Goal: Task Accomplishment & Management: Manage account settings

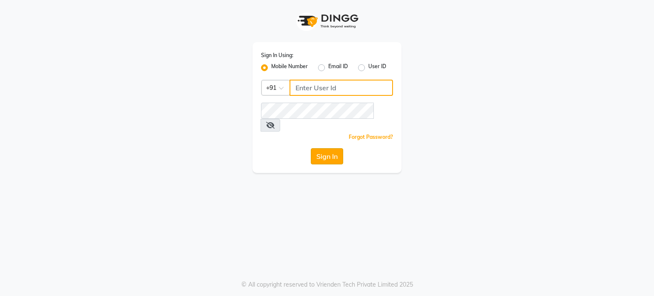
type input "7304577933"
click at [322, 149] on button "Sign In" at bounding box center [327, 156] width 32 height 16
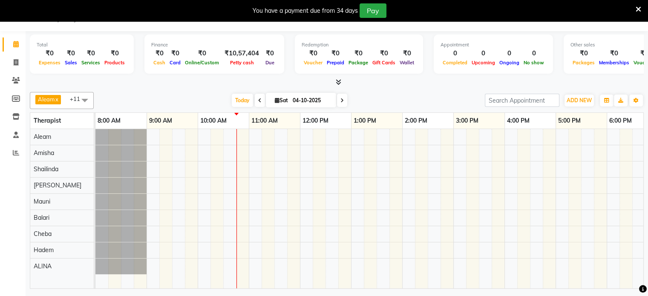
scroll to position [21, 0]
click at [14, 78] on icon at bounding box center [16, 80] width 8 height 6
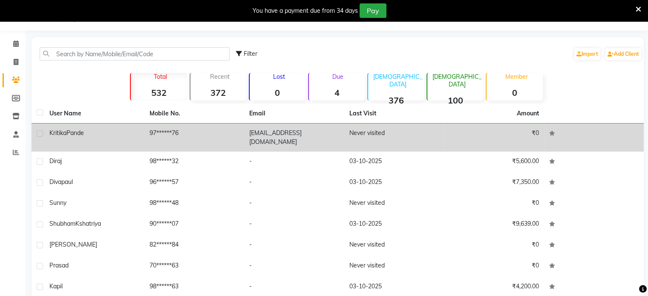
click at [237, 135] on td "97******76" at bounding box center [194, 138] width 100 height 28
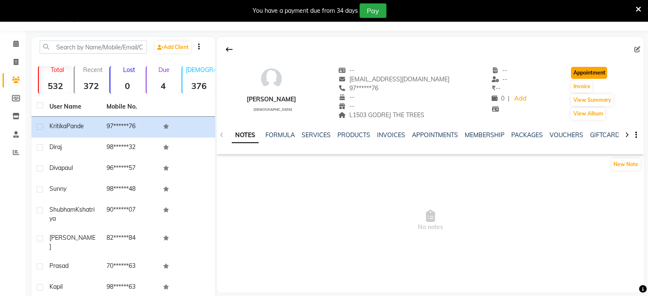
click at [600, 75] on button "Appointment" at bounding box center [589, 73] width 36 height 12
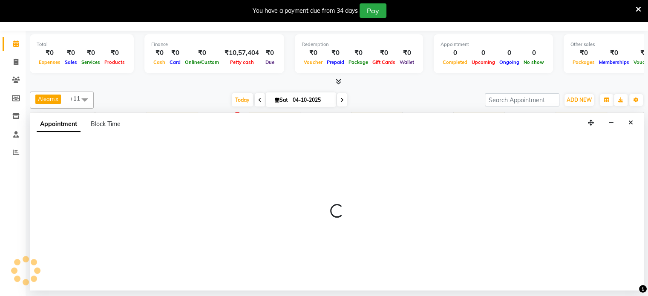
select select "540"
select select "tentative"
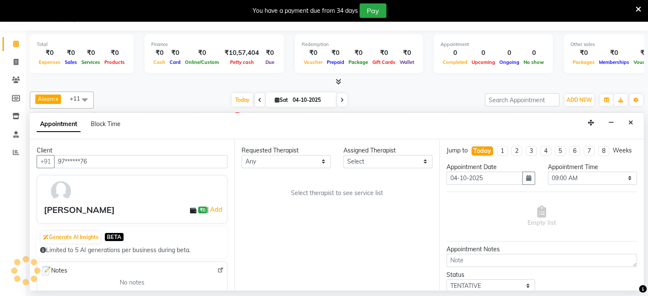
scroll to position [0, 102]
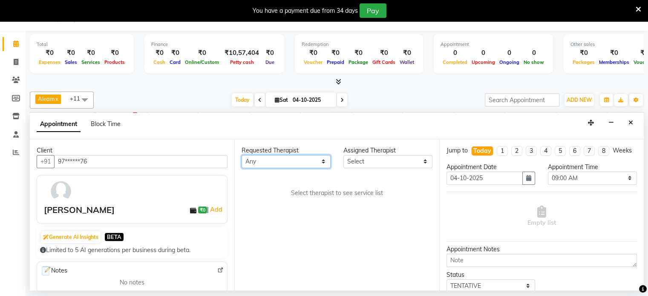
click at [282, 163] on select "Any Aleam [PERSON_NAME] [PERSON_NAME] [PERSON_NAME] [PERSON_NAME] [PERSON_NAME]" at bounding box center [285, 161] width 89 height 13
select select "91634"
click at [241, 155] on select "Any Aleam [PERSON_NAME] [PERSON_NAME] [PERSON_NAME] [PERSON_NAME] [PERSON_NAME]" at bounding box center [285, 161] width 89 height 13
select select "91634"
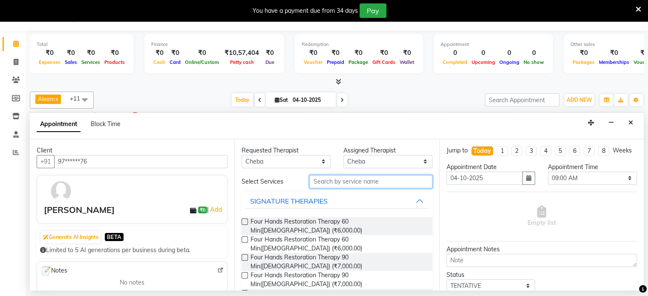
click at [346, 178] on input "text" at bounding box center [370, 181] width 123 height 13
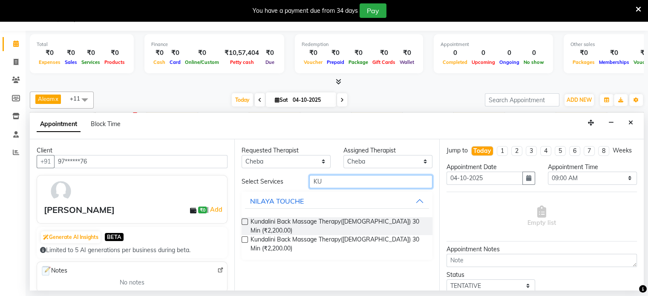
type input "KU"
click at [245, 236] on label at bounding box center [244, 239] width 6 height 6
click at [245, 238] on input "checkbox" at bounding box center [244, 241] width 6 height 6
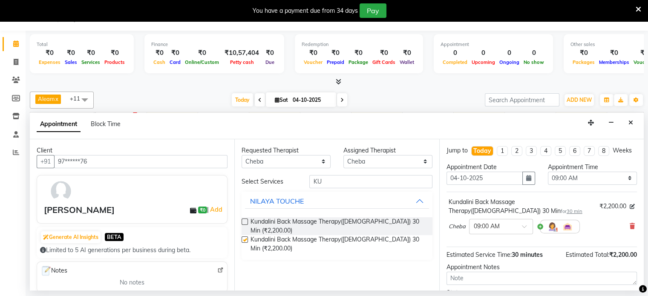
checkbox input "false"
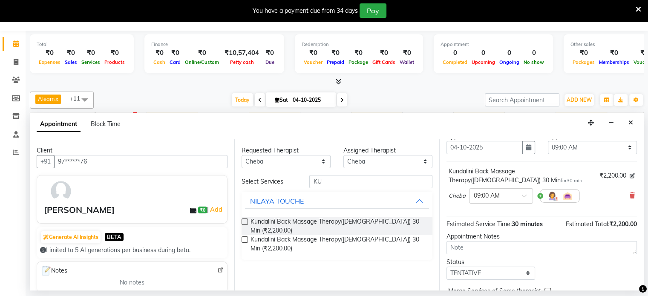
scroll to position [43, 0]
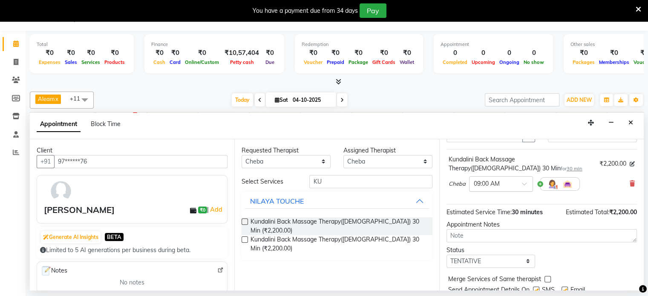
click at [509, 188] on input "text" at bounding box center [492, 183] width 37 height 9
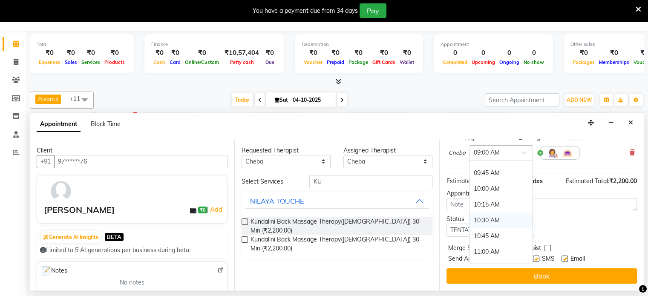
scroll to position [85, 0]
click at [492, 188] on div "10:45 AM" at bounding box center [500, 194] width 63 height 16
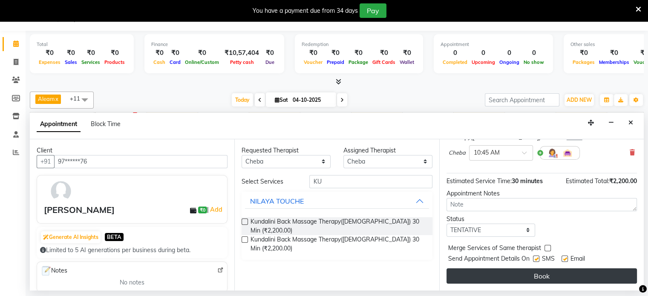
click at [522, 272] on button "Book" at bounding box center [541, 275] width 190 height 15
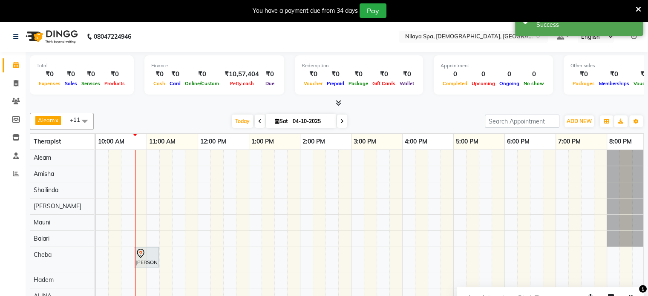
scroll to position [0, 0]
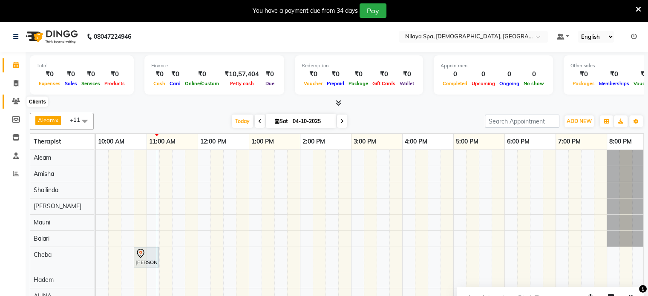
click at [14, 102] on icon at bounding box center [16, 101] width 8 height 6
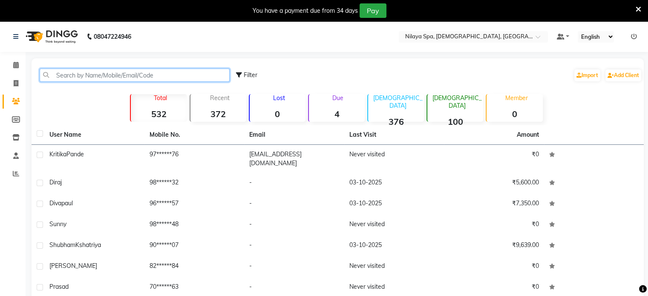
click at [87, 79] on input "text" at bounding box center [135, 75] width 190 height 13
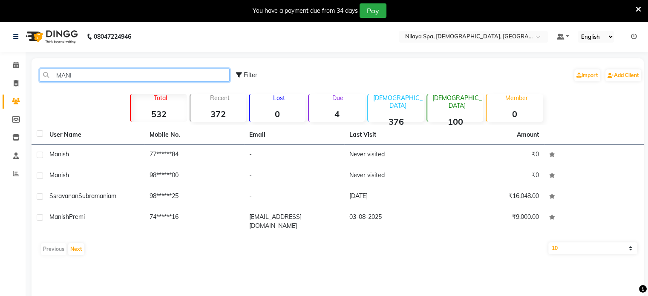
type input "MANI"
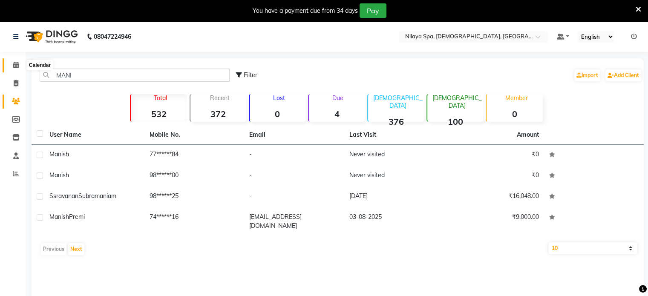
click at [14, 62] on icon at bounding box center [16, 65] width 6 height 6
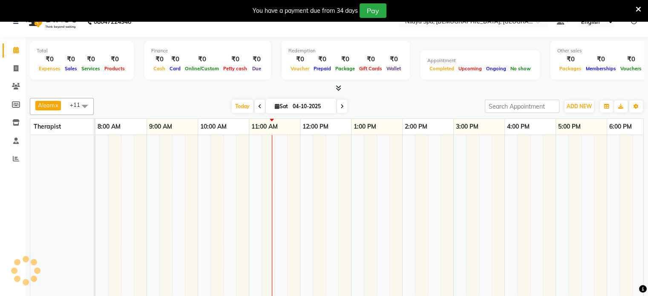
scroll to position [21, 0]
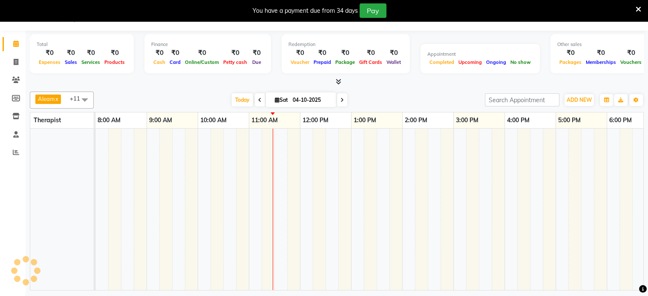
click at [387, 226] on td at bounding box center [383, 210] width 13 height 162
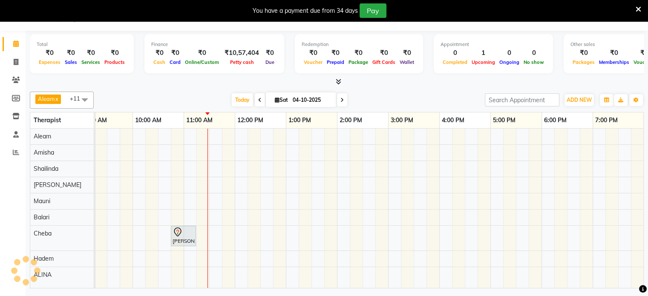
scroll to position [0, 0]
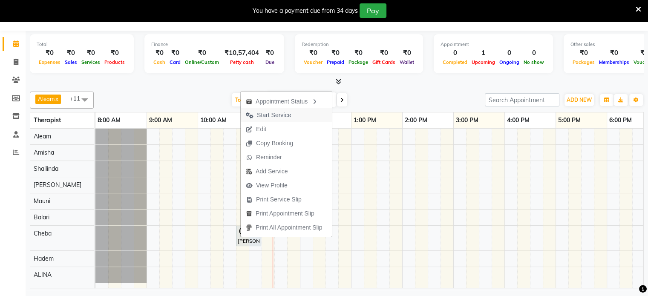
click at [271, 117] on span "Start Service" at bounding box center [274, 115] width 34 height 9
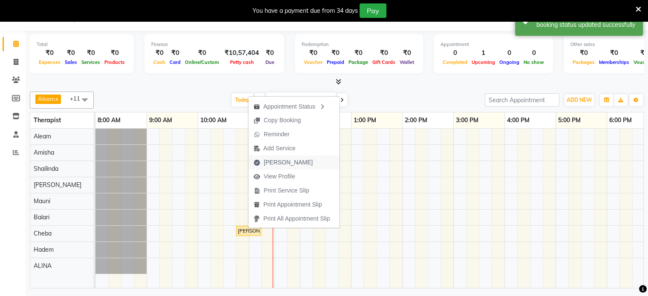
click at [275, 161] on span "[PERSON_NAME]" at bounding box center [288, 162] width 49 height 9
select select "service"
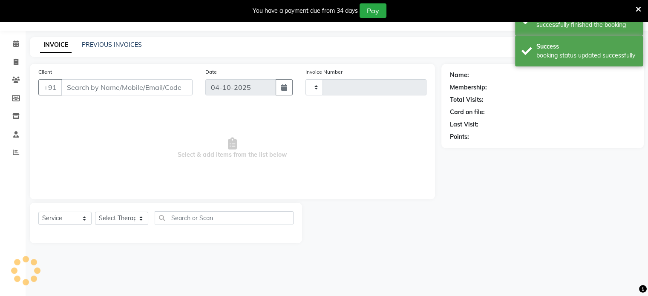
type input "0416"
select select "8694"
type input "97******76"
select select "91634"
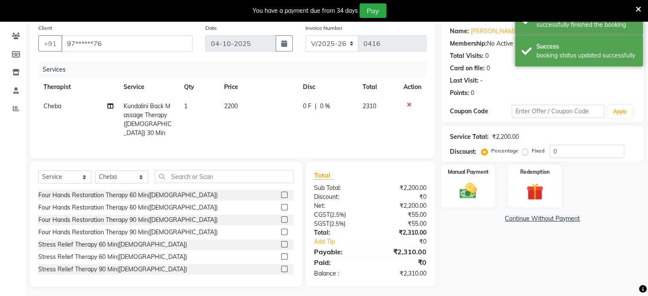
scroll to position [66, 0]
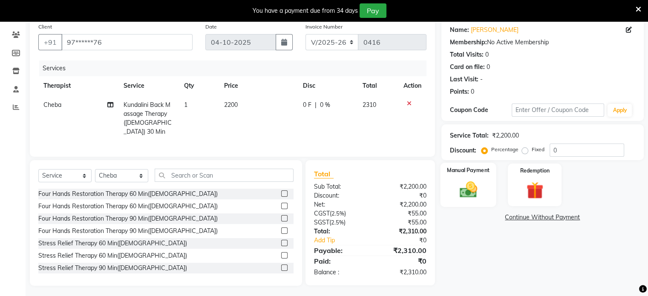
click at [458, 187] on img at bounding box center [468, 190] width 29 height 20
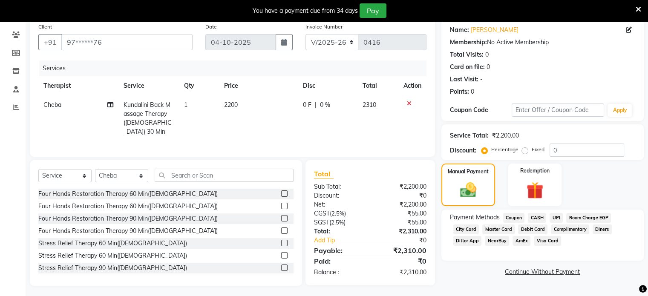
click at [555, 218] on span "UPI" at bounding box center [555, 218] width 13 height 10
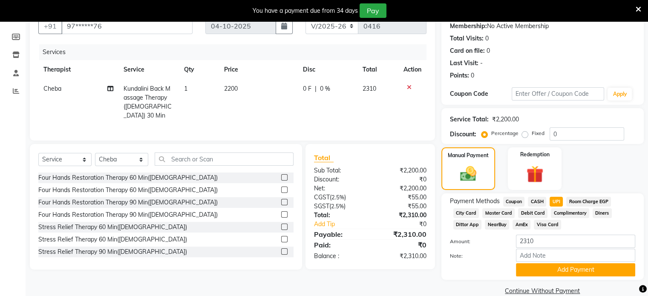
scroll to position [98, 0]
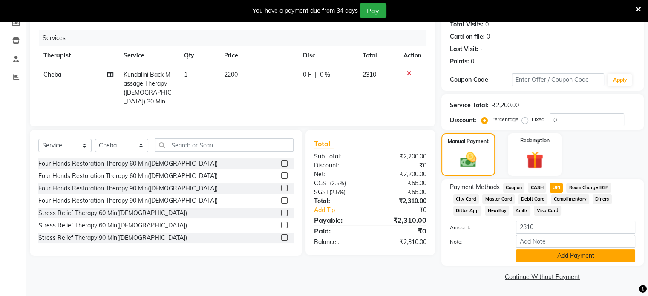
click at [546, 255] on button "Add Payment" at bounding box center [575, 255] width 119 height 13
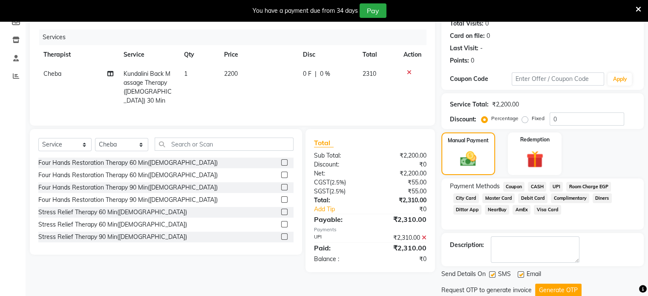
scroll to position [125, 0]
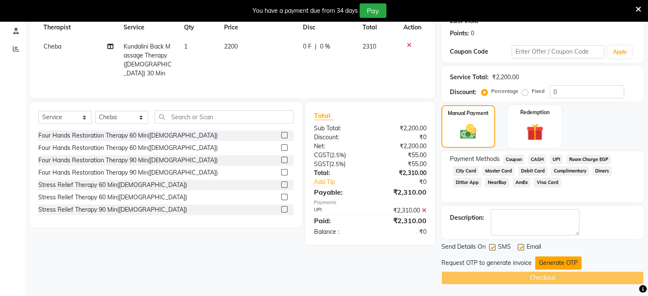
click at [543, 258] on button "Generate OTP" at bounding box center [558, 262] width 46 height 13
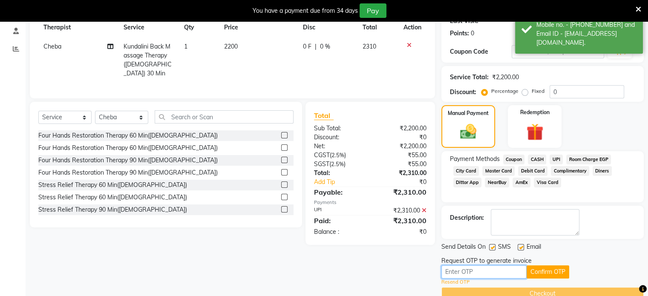
click at [483, 277] on input "text" at bounding box center [483, 271] width 85 height 13
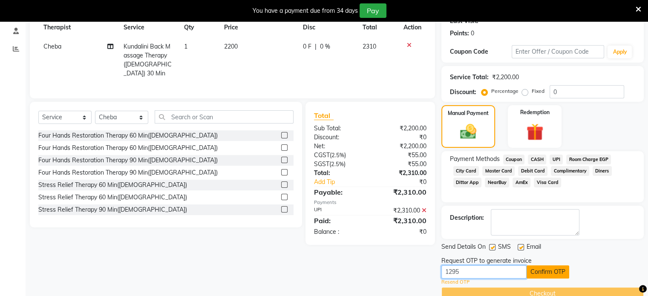
type input "1295"
click at [540, 267] on button "Confirm OTP" at bounding box center [547, 271] width 43 height 13
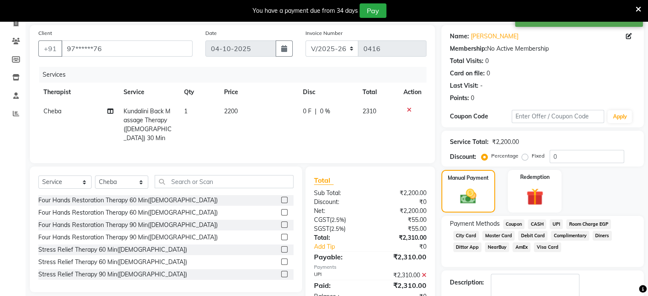
scroll to position [109, 0]
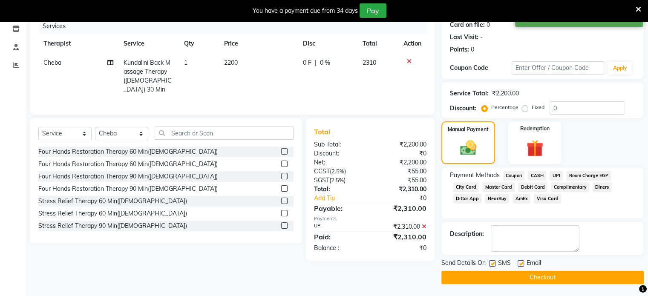
click at [508, 275] on button "Checkout" at bounding box center [542, 277] width 202 height 13
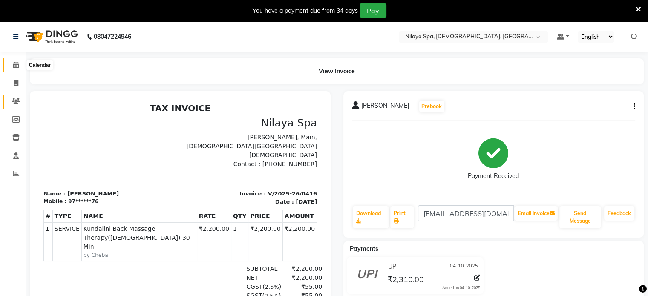
drag, startPoint x: 15, startPoint y: 69, endPoint x: 15, endPoint y: 100, distance: 30.7
click at [15, 69] on span at bounding box center [16, 65] width 15 height 10
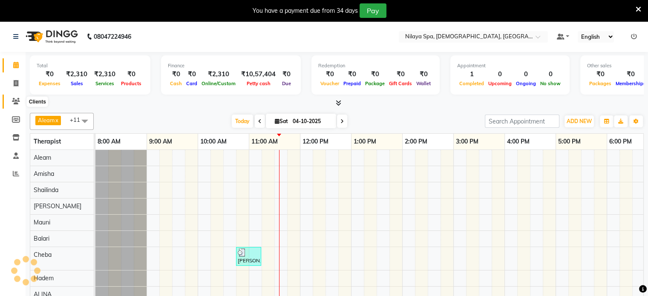
click at [15, 105] on span at bounding box center [16, 102] width 15 height 10
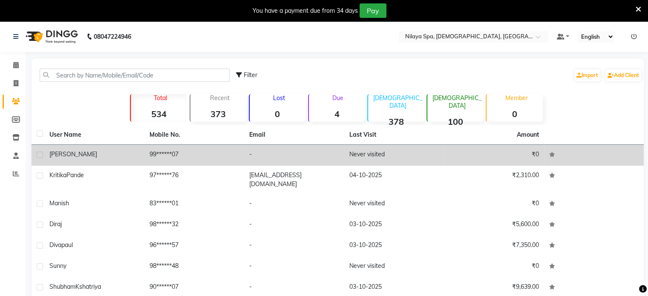
click at [201, 155] on td "99******07" at bounding box center [194, 155] width 100 height 21
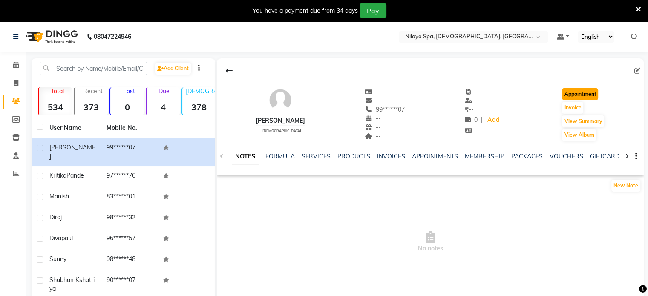
click at [575, 93] on button "Appointment" at bounding box center [580, 94] width 36 height 12
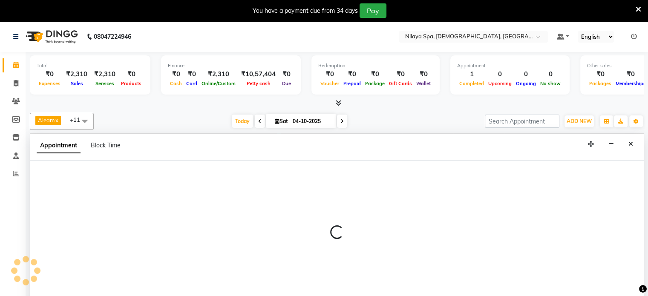
select select "540"
select select "tentative"
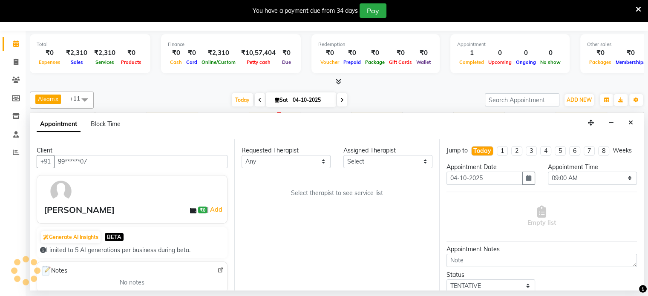
scroll to position [0, 153]
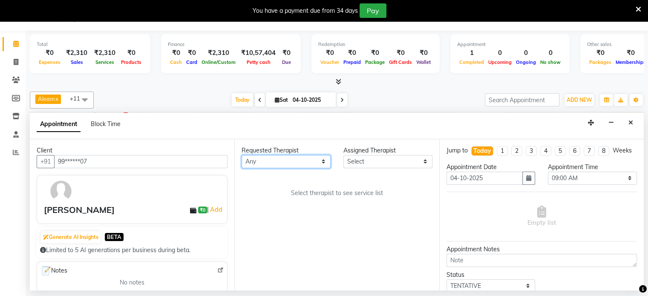
click at [267, 163] on select "Any Aleam [PERSON_NAME] [PERSON_NAME] [PERSON_NAME] [PERSON_NAME] [PERSON_NAME]" at bounding box center [285, 161] width 89 height 13
select select "87840"
click at [241, 155] on select "Any Aleam [PERSON_NAME] [PERSON_NAME] [PERSON_NAME] [PERSON_NAME] [PERSON_NAME]" at bounding box center [285, 161] width 89 height 13
select select "87840"
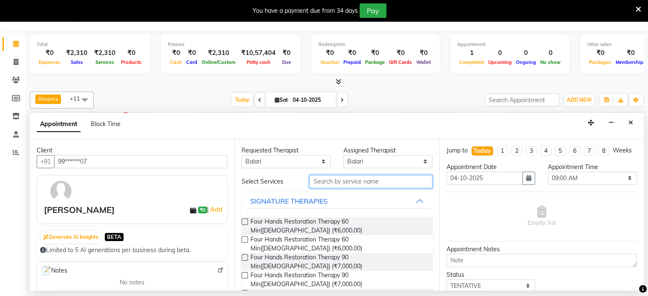
click at [336, 178] on input "text" at bounding box center [370, 181] width 123 height 13
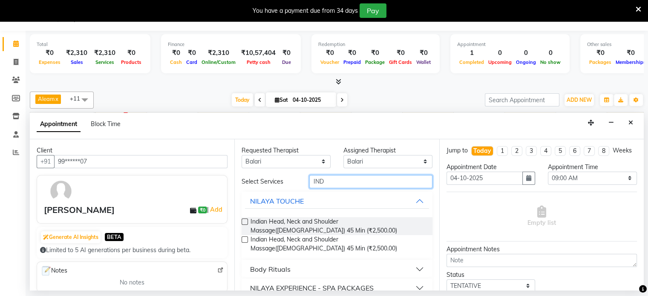
type input "IND"
click at [244, 220] on label at bounding box center [244, 221] width 6 height 6
click at [244, 220] on input "checkbox" at bounding box center [244, 223] width 6 height 6
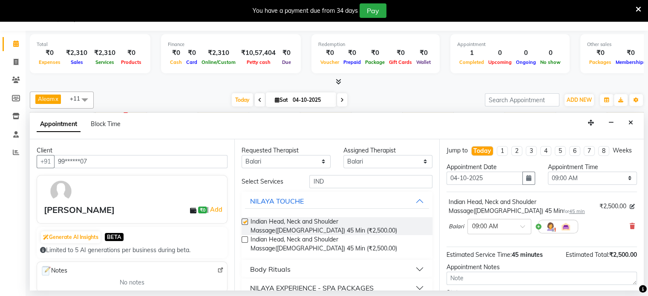
checkbox input "false"
click at [506, 234] on div "× 09:00 AM" at bounding box center [499, 226] width 64 height 15
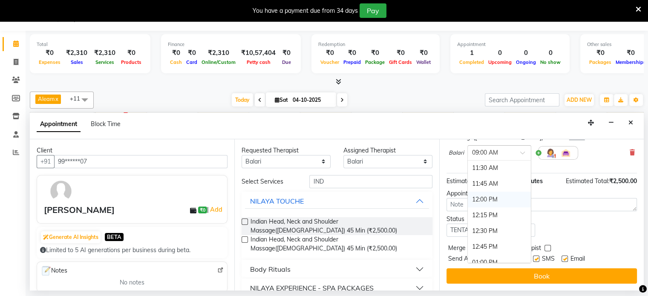
scroll to position [170, 0]
click at [488, 168] on div "11:45 AM" at bounding box center [499, 172] width 63 height 16
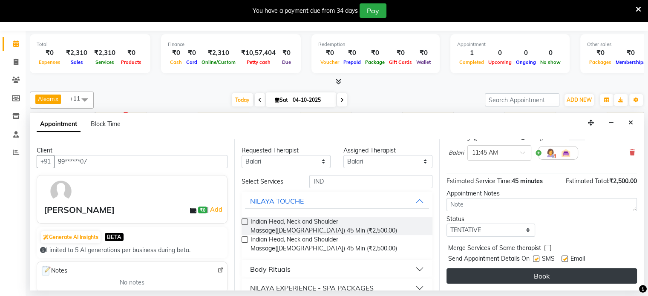
click at [513, 273] on button "Book" at bounding box center [541, 275] width 190 height 15
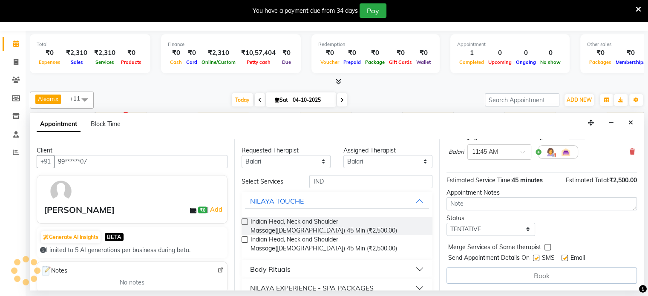
scroll to position [0, 0]
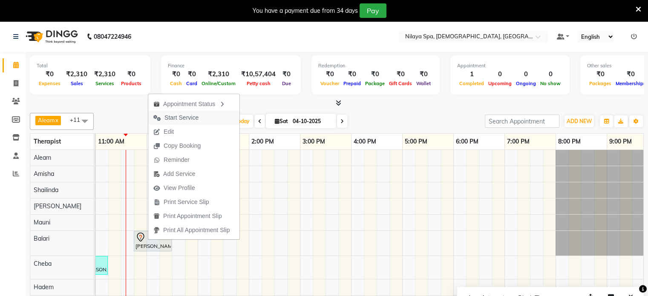
click at [186, 119] on span "Start Service" at bounding box center [181, 117] width 34 height 9
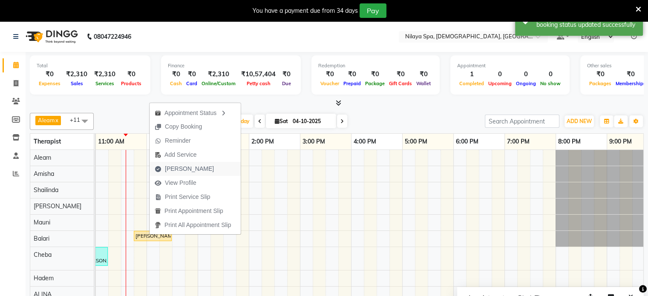
click at [168, 169] on span "[PERSON_NAME]" at bounding box center [189, 168] width 49 height 9
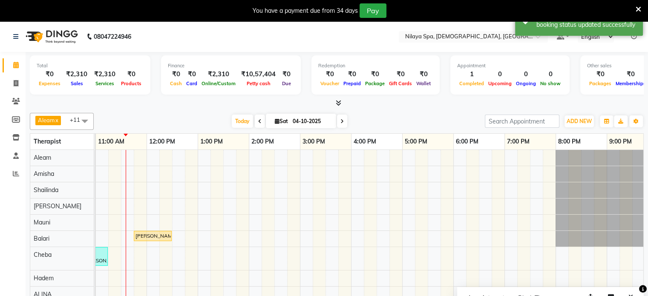
select select "8694"
select select "service"
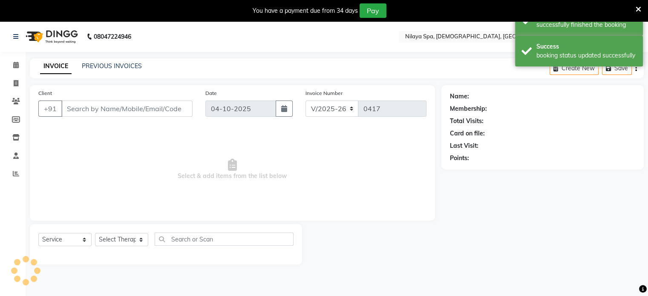
type input "99******07"
select select "87840"
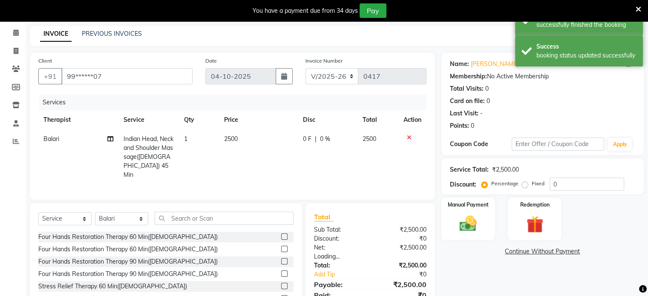
scroll to position [75, 0]
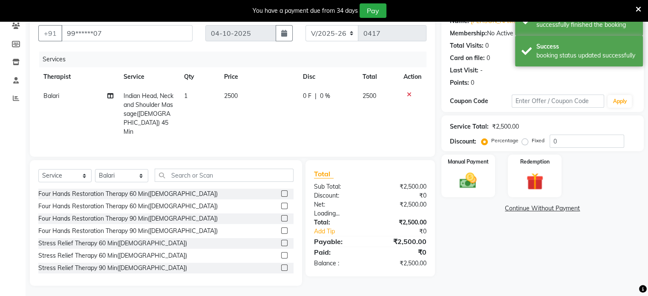
click at [305, 91] on td "0 F | 0 %" at bounding box center [327, 113] width 60 height 55
select select "87840"
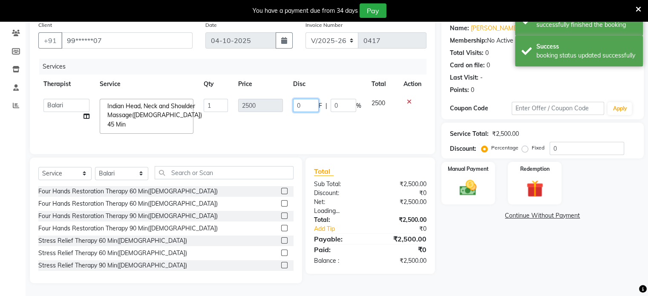
click at [305, 99] on input "0" at bounding box center [306, 105] width 26 height 13
type input "6"
type input "500"
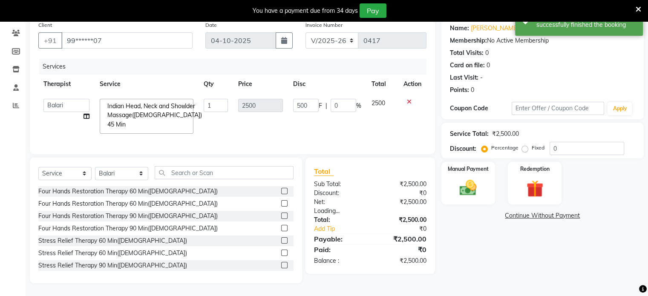
click at [494, 235] on div "Name: [PERSON_NAME] Membership: No Active Membership Total Visits: 0 Card on fi…" at bounding box center [545, 150] width 209 height 266
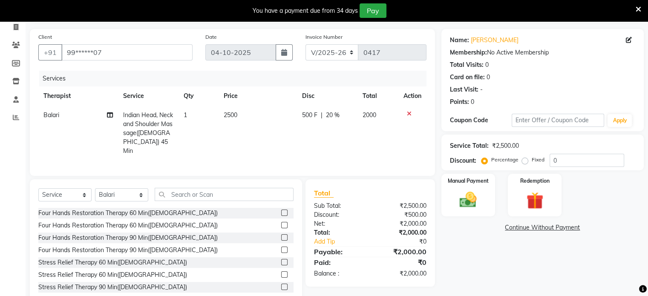
scroll to position [75, 0]
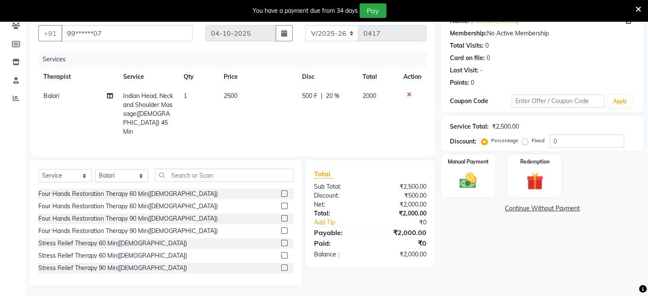
click at [334, 95] on span "20 %" at bounding box center [333, 96] width 14 height 9
select select "87840"
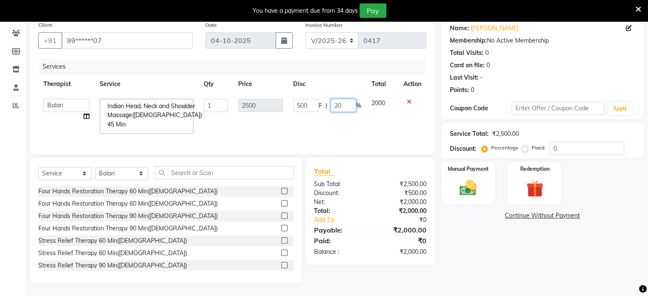
click at [348, 99] on input "20" at bounding box center [344, 105] width 26 height 13
type input "2"
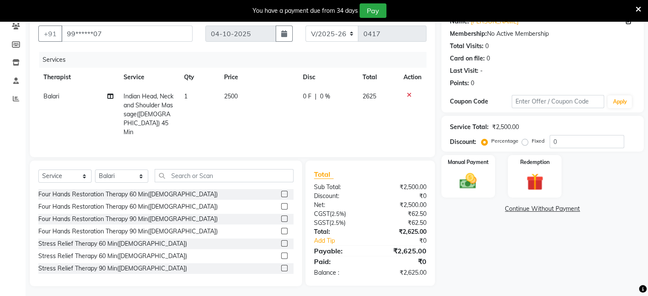
click at [451, 256] on div "Name: [PERSON_NAME] Membership: No Active Membership Total Visits: 0 Card on fi…" at bounding box center [545, 148] width 209 height 276
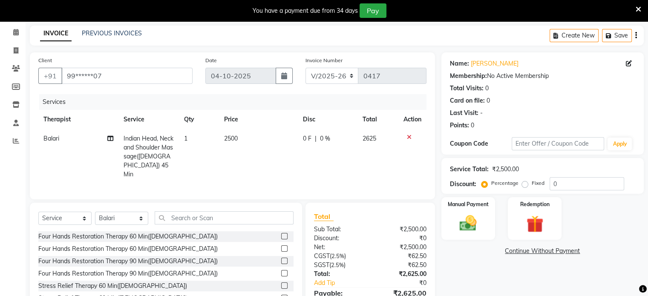
click at [304, 135] on span "0 F" at bounding box center [306, 138] width 9 height 9
select select "87840"
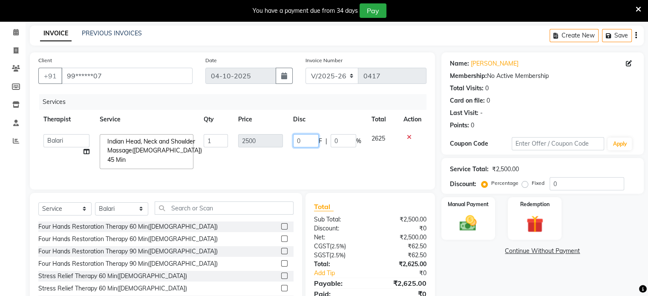
click at [308, 138] on input "0" at bounding box center [306, 140] width 26 height 13
type input "500"
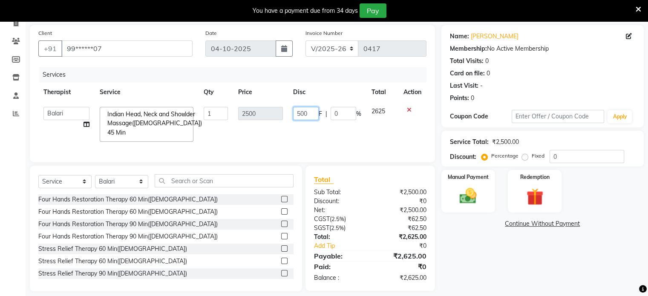
scroll to position [75, 0]
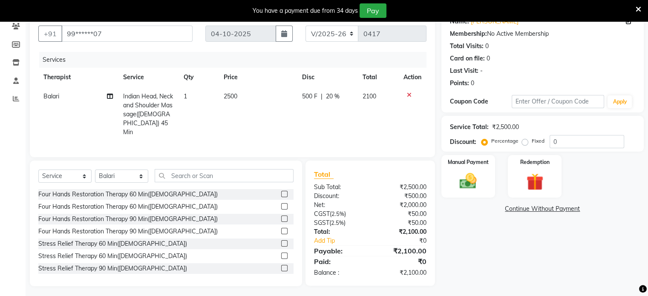
click at [474, 251] on div "Name: [PERSON_NAME] Membership: No Active Membership Total Visits: 0 Card on fi…" at bounding box center [545, 148] width 209 height 276
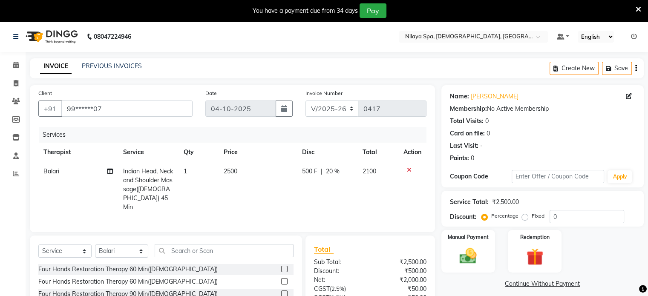
scroll to position [75, 0]
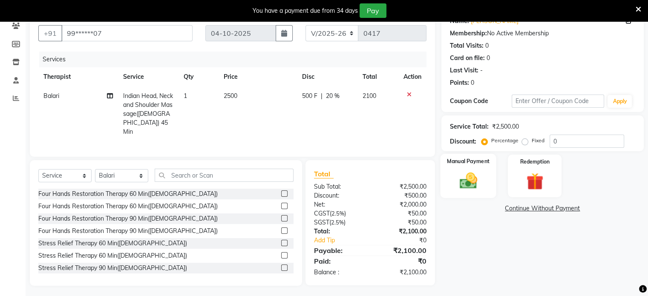
click at [472, 183] on img at bounding box center [468, 181] width 29 height 20
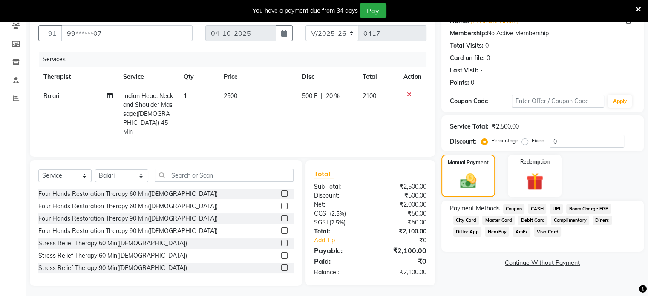
click at [554, 232] on span "Visa Card" at bounding box center [547, 232] width 27 height 10
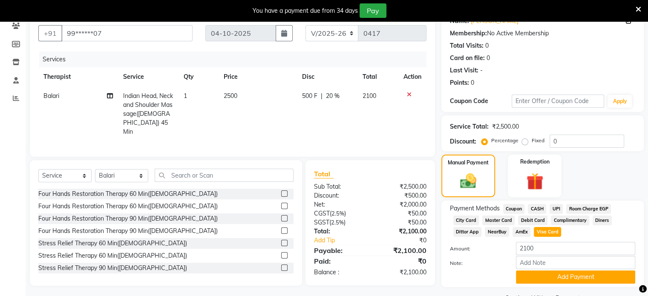
scroll to position [98, 0]
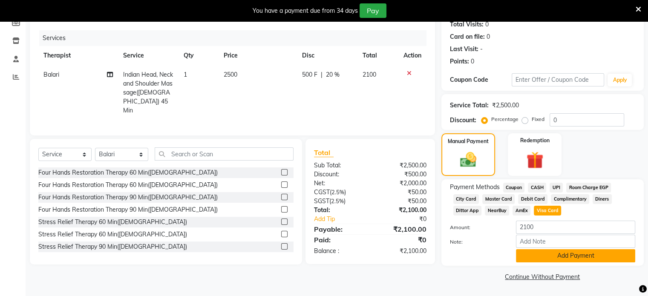
click at [552, 255] on button "Add Payment" at bounding box center [575, 255] width 119 height 13
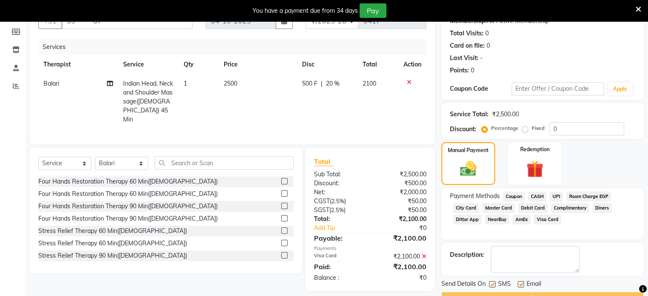
scroll to position [109, 0]
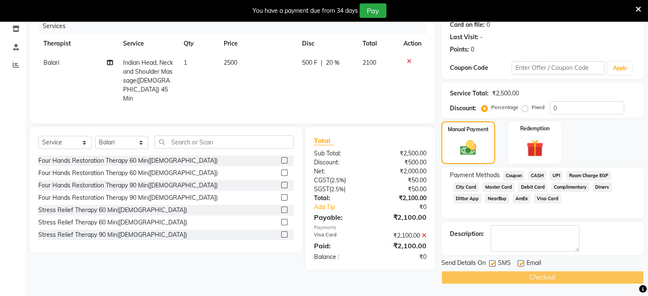
click at [603, 243] on div "Description:" at bounding box center [542, 238] width 185 height 26
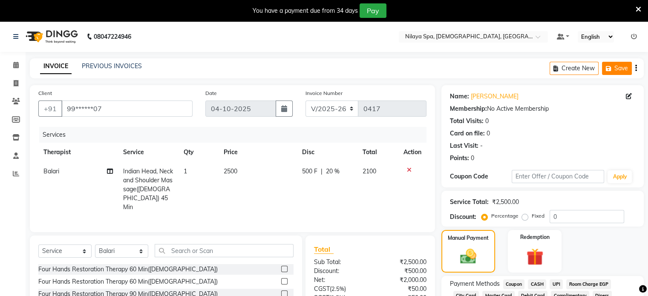
click at [611, 66] on icon "button" at bounding box center [610, 69] width 9 height 6
click at [626, 98] on icon at bounding box center [629, 96] width 6 height 6
select select "[DEMOGRAPHIC_DATA]"
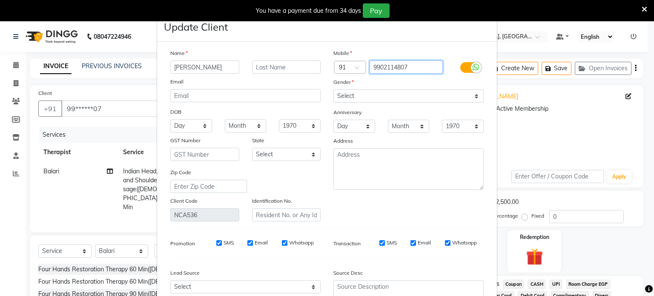
click at [413, 67] on input "9902114807" at bounding box center [407, 66] width 74 height 13
type input "9902114807"
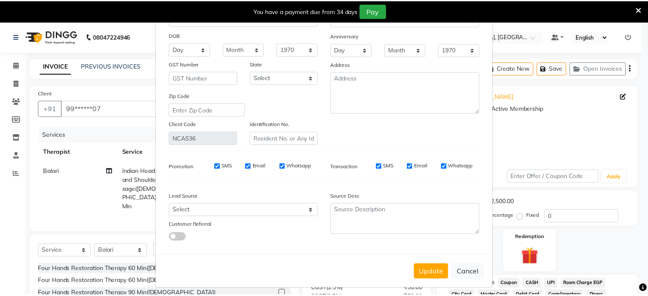
scroll to position [86, 0]
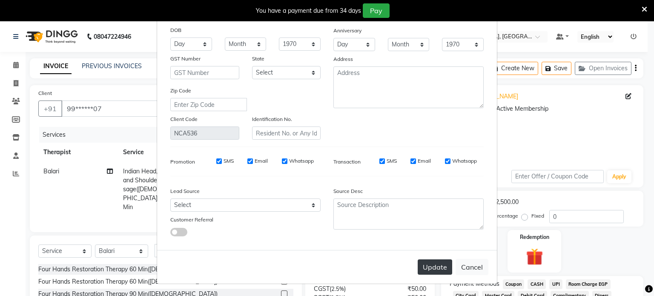
click at [432, 266] on button "Update" at bounding box center [435, 266] width 34 height 15
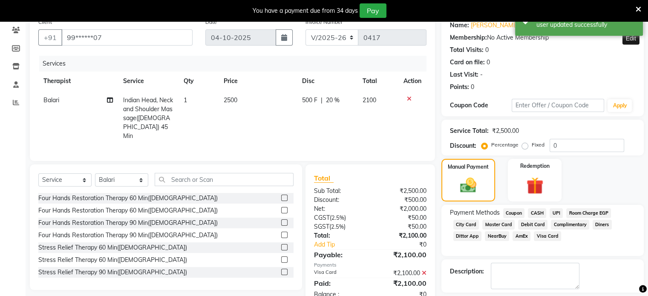
scroll to position [0, 0]
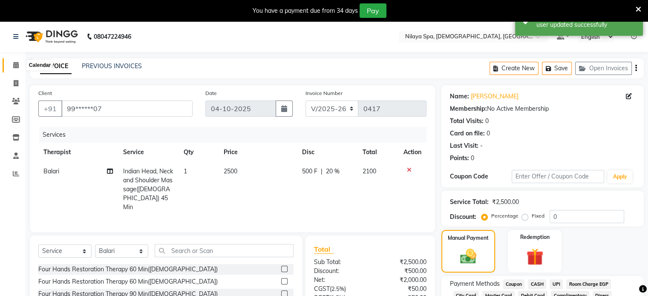
click at [16, 65] on icon at bounding box center [16, 65] width 6 height 6
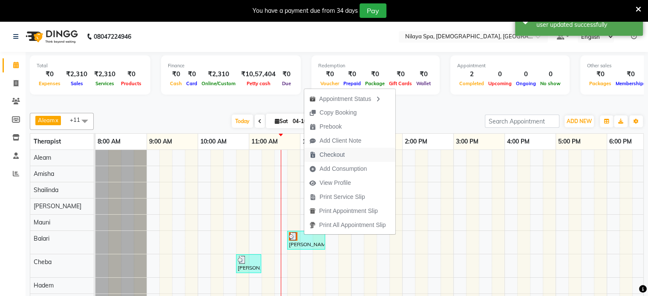
click at [331, 157] on span "Checkout" at bounding box center [331, 154] width 25 height 9
select select "service"
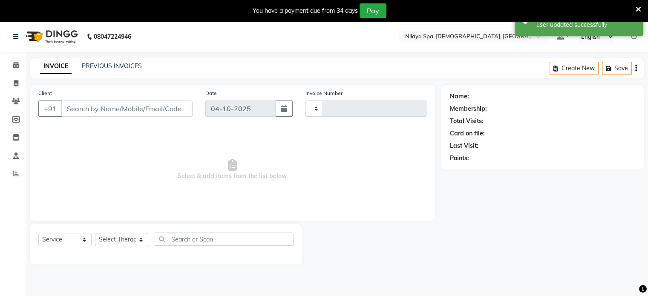
type input "0417"
select select "8694"
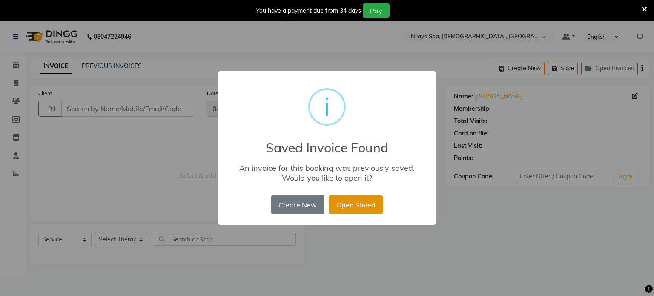
click at [334, 201] on button "Open Saved" at bounding box center [356, 204] width 54 height 19
type input "99******07"
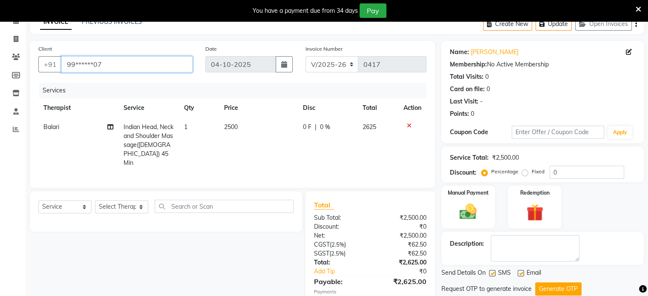
scroll to position [85, 0]
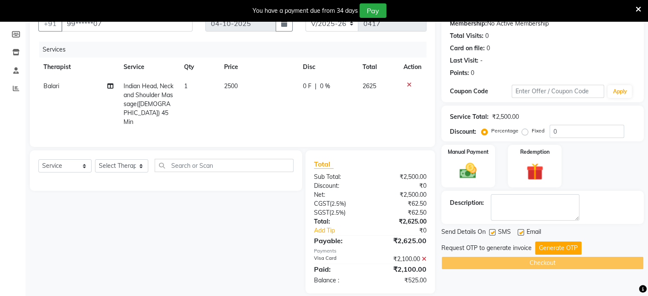
click at [303, 84] on span "0 F" at bounding box center [306, 86] width 9 height 9
select select "87840"
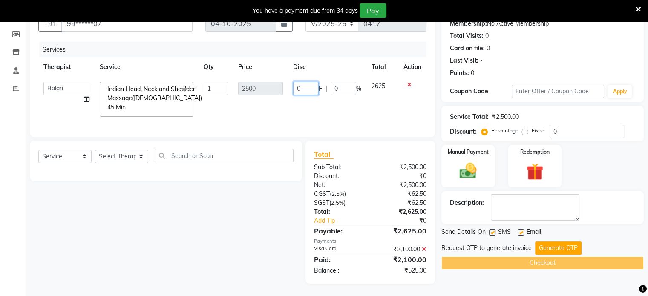
click at [304, 88] on input "0" at bounding box center [306, 88] width 26 height 13
type input "500"
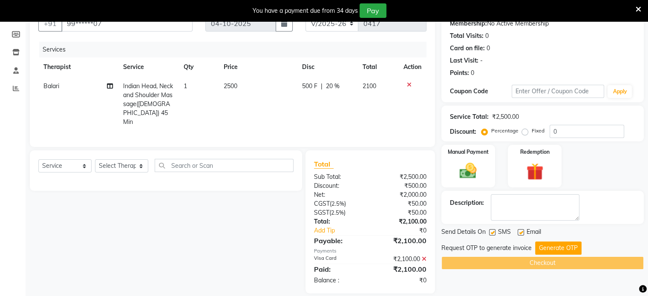
click at [350, 108] on td "500 F | 20 %" at bounding box center [327, 104] width 61 height 55
select select "87840"
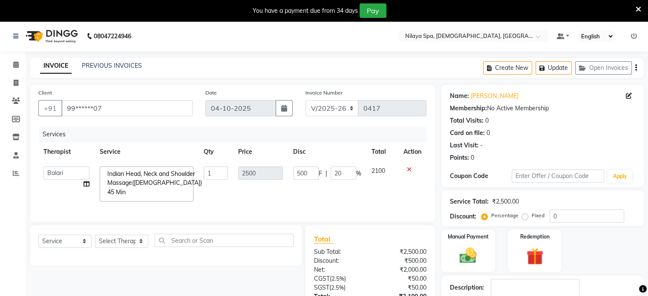
scroll to position [0, 0]
click at [15, 68] on icon at bounding box center [16, 65] width 6 height 6
click at [16, 63] on icon at bounding box center [16, 65] width 6 height 6
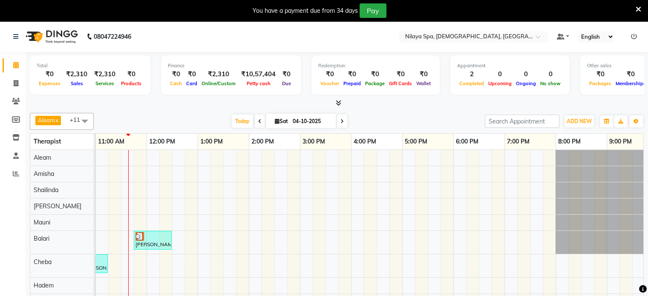
scroll to position [21, 0]
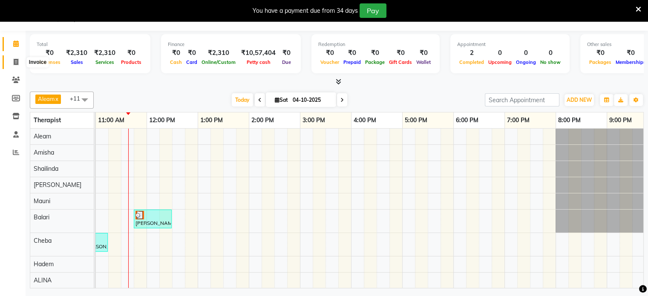
click at [12, 57] on span at bounding box center [16, 62] width 15 height 10
select select "8694"
select select "service"
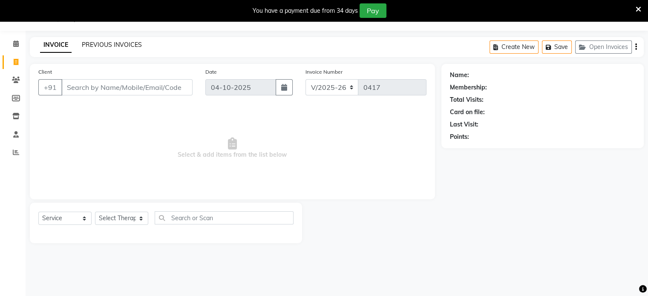
click at [95, 46] on link "PREVIOUS INVOICES" at bounding box center [112, 45] width 60 height 8
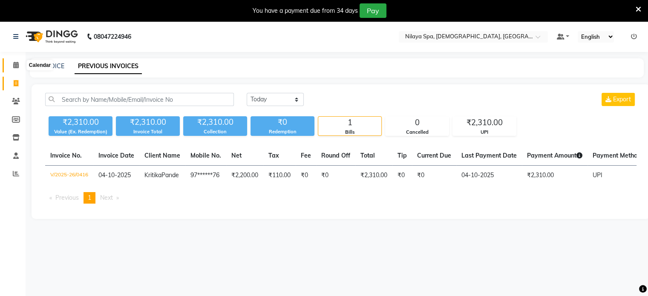
click at [19, 66] on span at bounding box center [16, 65] width 15 height 10
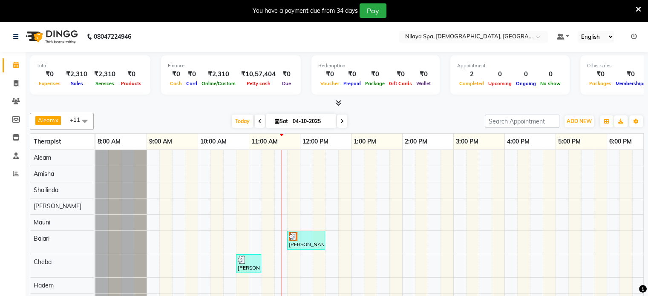
scroll to position [6, 0]
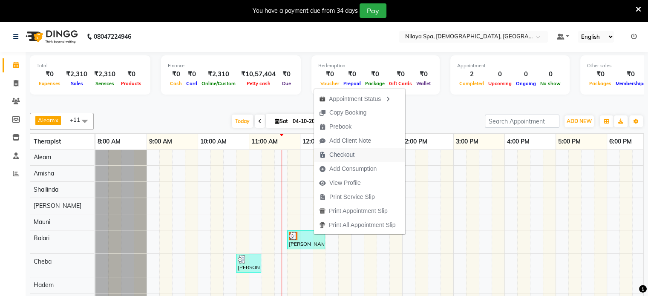
click at [342, 156] on span "Checkout" at bounding box center [341, 154] width 25 height 9
select select "8694"
select select "service"
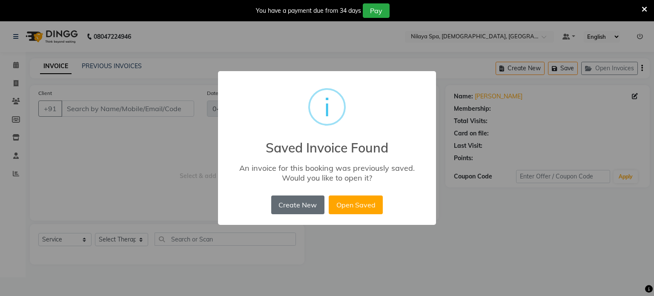
click at [308, 204] on button "Create New" at bounding box center [297, 204] width 53 height 19
type input "99******07"
select select "87840"
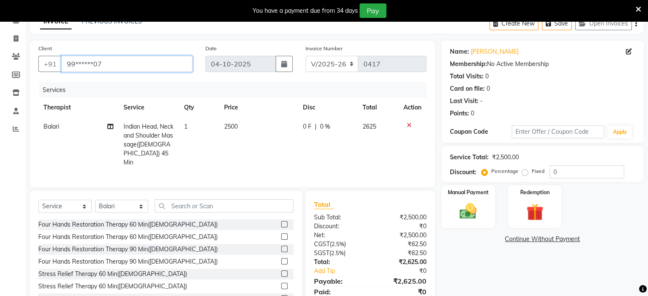
scroll to position [75, 0]
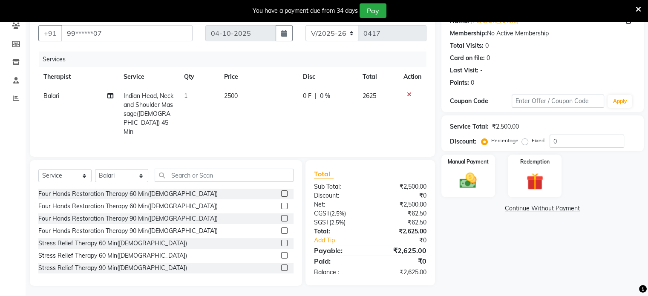
click at [310, 96] on span "0 F" at bounding box center [306, 96] width 9 height 9
select select "87840"
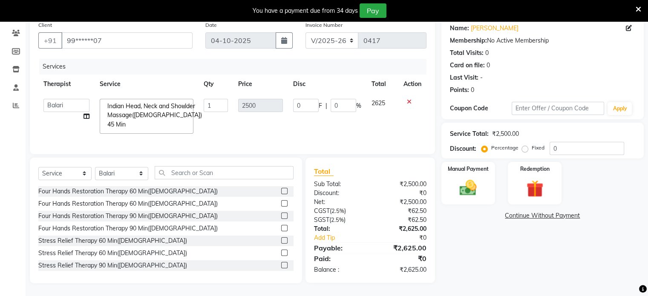
scroll to position [75, 0]
click at [303, 99] on input "0" at bounding box center [306, 105] width 26 height 13
type input "500"
click at [472, 247] on div "Name: [PERSON_NAME] Membership: No Active Membership Total Visits: 0 Card on fi…" at bounding box center [545, 150] width 209 height 266
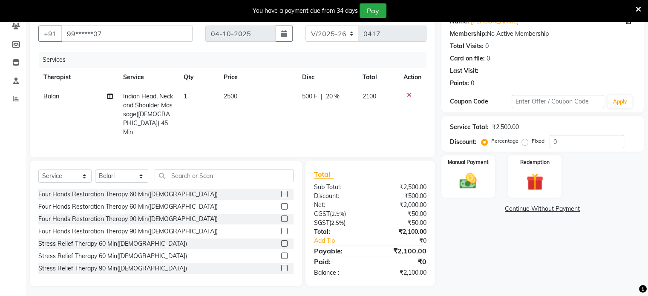
scroll to position [75, 0]
click at [480, 179] on img at bounding box center [468, 181] width 29 height 20
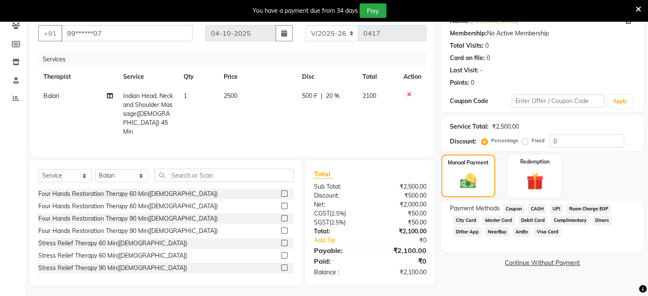
click at [552, 232] on span "Visa Card" at bounding box center [547, 232] width 27 height 10
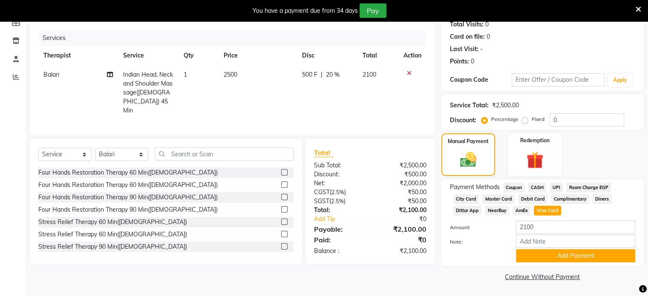
scroll to position [98, 0]
click at [546, 259] on button "Add Payment" at bounding box center [575, 255] width 119 height 13
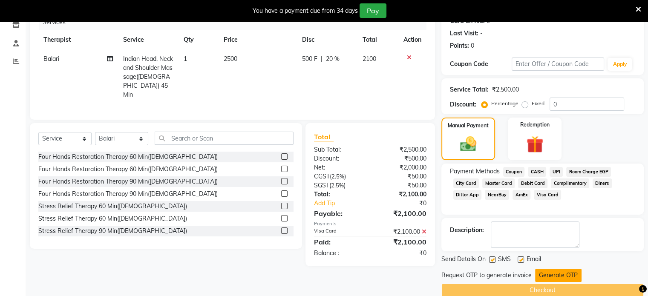
scroll to position [125, 0]
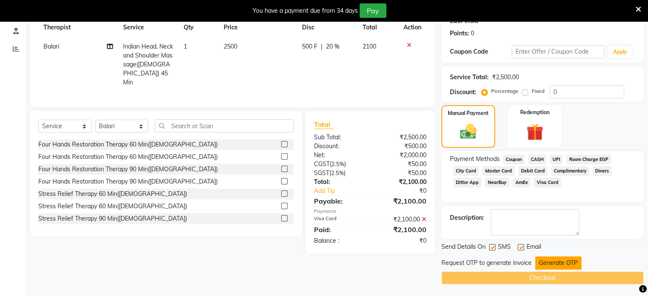
click at [548, 261] on button "Generate OTP" at bounding box center [558, 262] width 46 height 13
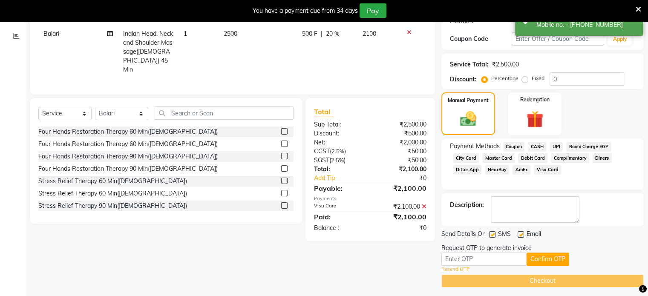
scroll to position [141, 0]
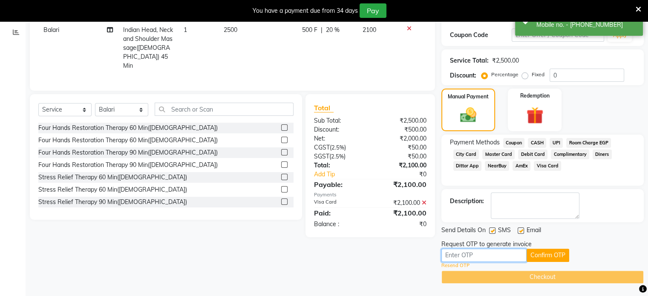
click at [486, 252] on input "text" at bounding box center [483, 255] width 85 height 13
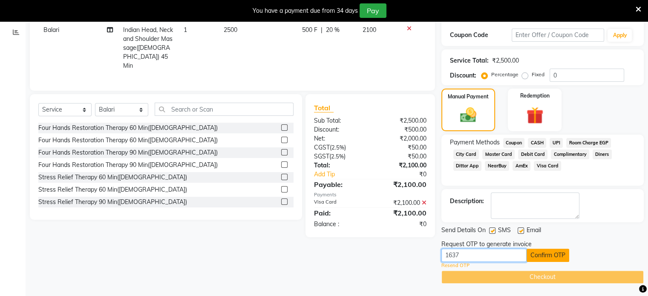
type input "1637"
click at [540, 252] on button "Confirm OTP" at bounding box center [547, 255] width 43 height 13
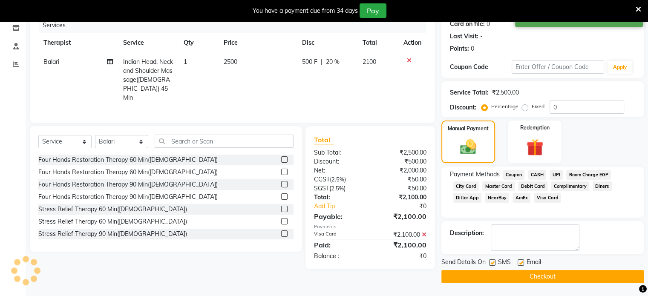
scroll to position [109, 0]
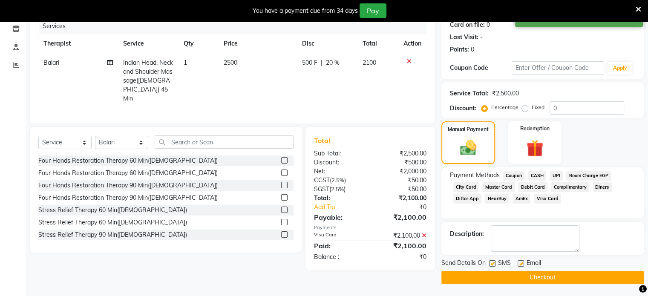
click at [463, 278] on button "Checkout" at bounding box center [542, 277] width 202 height 13
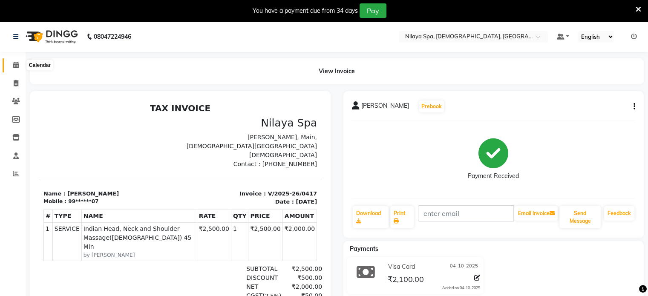
click at [13, 64] on icon at bounding box center [16, 65] width 6 height 6
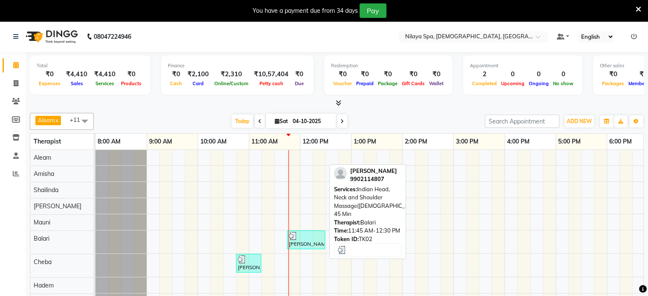
scroll to position [6, 0]
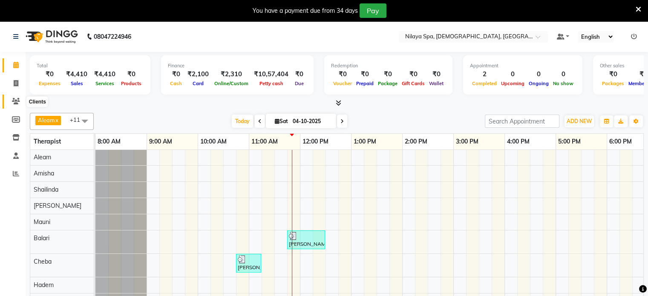
click at [12, 103] on icon at bounding box center [16, 101] width 8 height 6
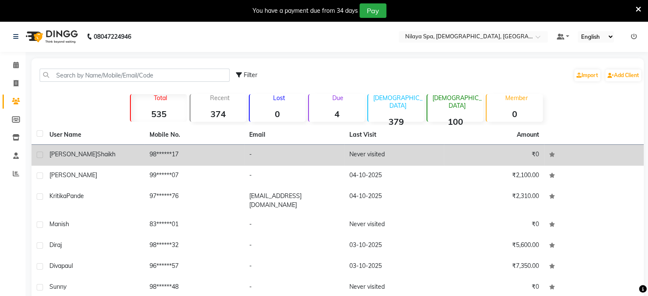
click at [226, 157] on td "98******17" at bounding box center [194, 155] width 100 height 21
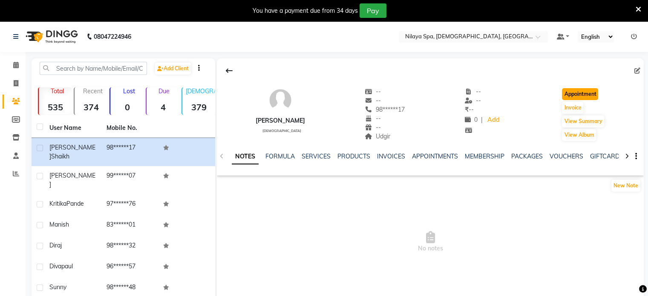
click at [582, 96] on button "Appointment" at bounding box center [580, 94] width 36 height 12
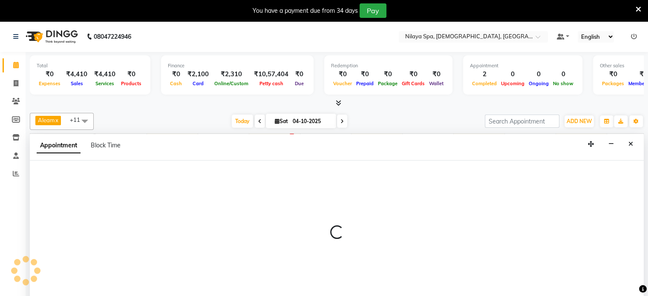
select select "540"
select select "tentative"
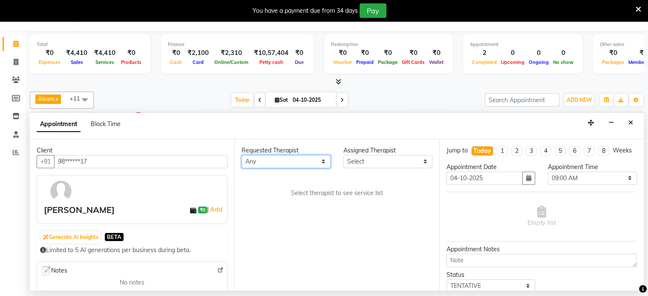
click at [270, 161] on select "Any Aleam [PERSON_NAME] [PERSON_NAME] [PERSON_NAME] [PERSON_NAME] [PERSON_NAME]" at bounding box center [285, 161] width 89 height 13
select select "91634"
click at [241, 155] on select "Any Aleam [PERSON_NAME] [PERSON_NAME] [PERSON_NAME] [PERSON_NAME] [PERSON_NAME]" at bounding box center [285, 161] width 89 height 13
select select "91634"
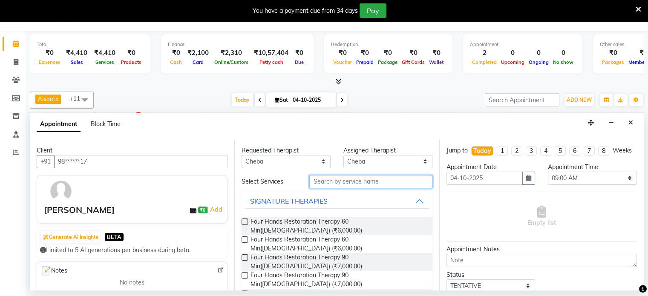
click at [325, 181] on input "text" at bounding box center [370, 181] width 123 height 13
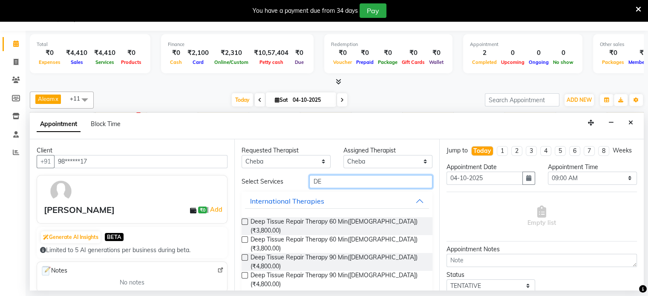
type input "DE"
click at [244, 223] on label at bounding box center [244, 221] width 6 height 6
click at [244, 223] on input "checkbox" at bounding box center [244, 223] width 6 height 6
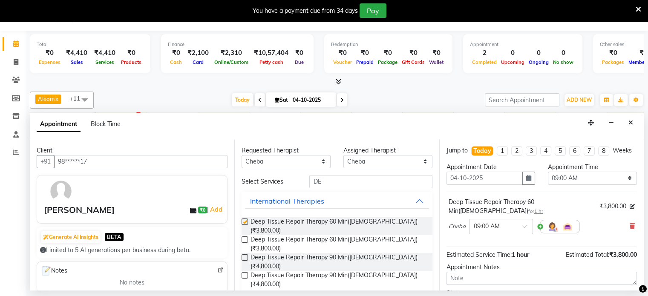
checkbox input "false"
click at [266, 164] on select "Any Aleam [PERSON_NAME] [PERSON_NAME] [PERSON_NAME] [PERSON_NAME] [PERSON_NAME]" at bounding box center [285, 161] width 89 height 13
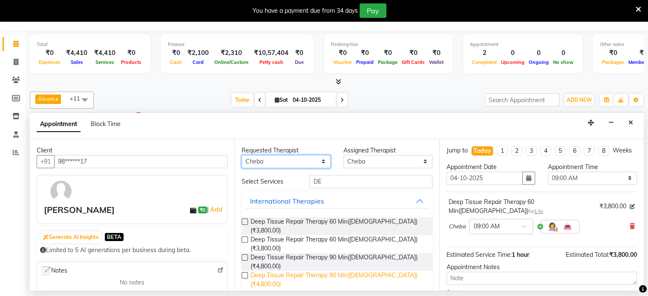
scroll to position [20, 0]
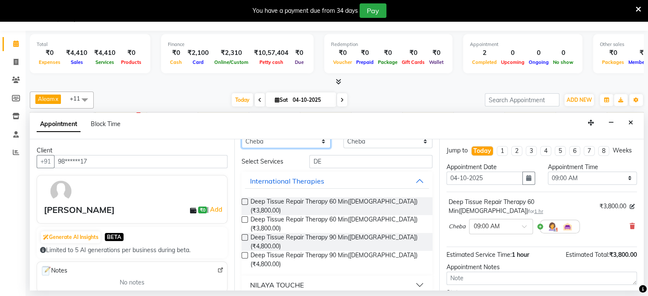
click at [278, 143] on select "Any Aleam [PERSON_NAME] [PERSON_NAME] [PERSON_NAME] [PERSON_NAME] [PERSON_NAME]" at bounding box center [285, 141] width 89 height 13
select select "92851"
click at [241, 148] on select "Any Aleam [PERSON_NAME] [PERSON_NAME] [PERSON_NAME] [PERSON_NAME] [PERSON_NAME]" at bounding box center [285, 141] width 89 height 13
select select "92851"
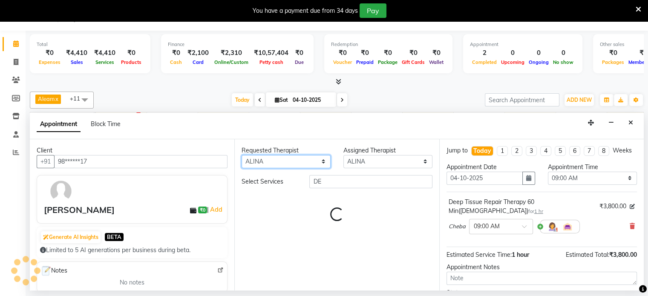
scroll to position [0, 0]
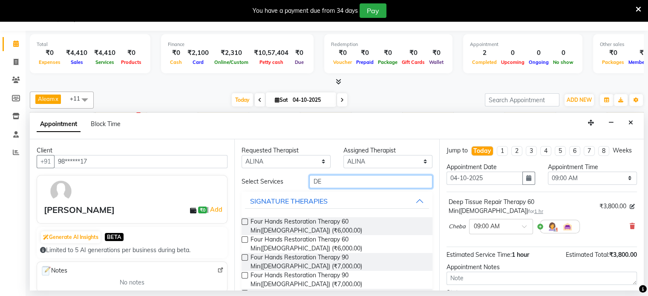
click at [335, 179] on input "DE" at bounding box center [370, 181] width 123 height 13
type input "D"
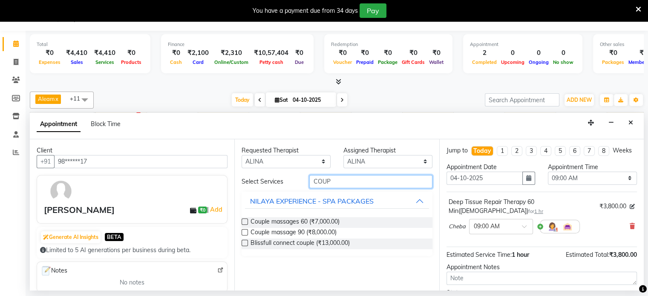
type input "COUP"
click at [243, 231] on label at bounding box center [244, 232] width 6 height 6
click at [243, 231] on input "checkbox" at bounding box center [244, 233] width 6 height 6
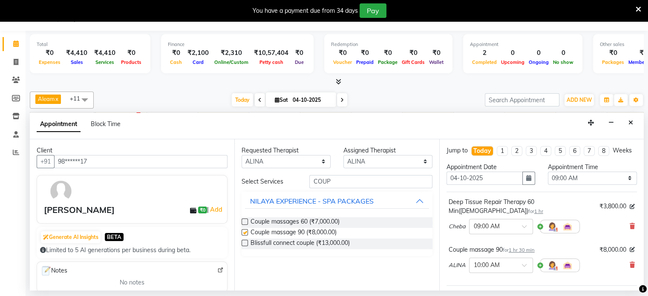
checkbox input "false"
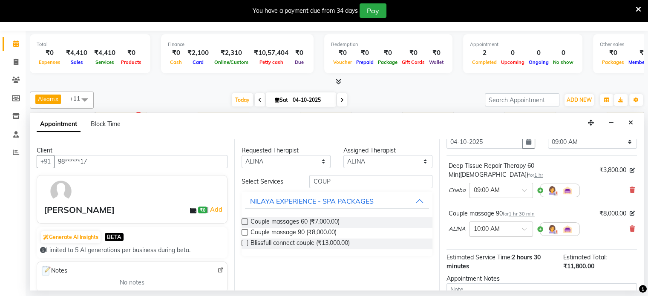
scroll to position [43, 0]
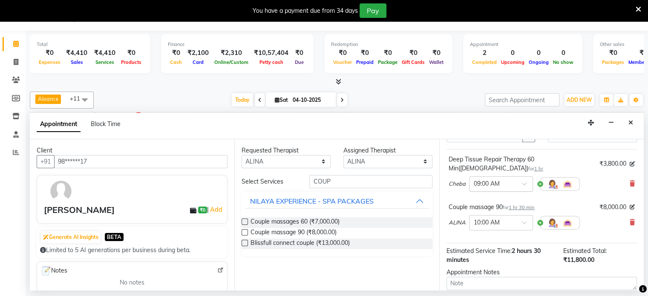
click at [509, 185] on input "text" at bounding box center [492, 183] width 37 height 9
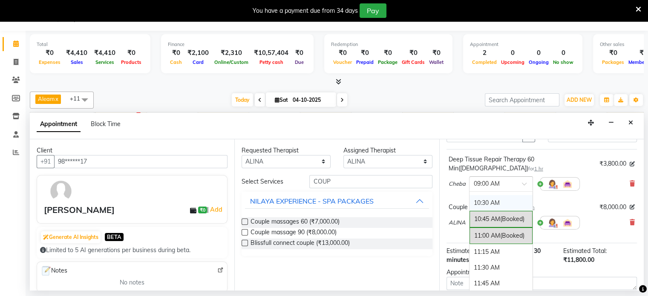
scroll to position [128, 0]
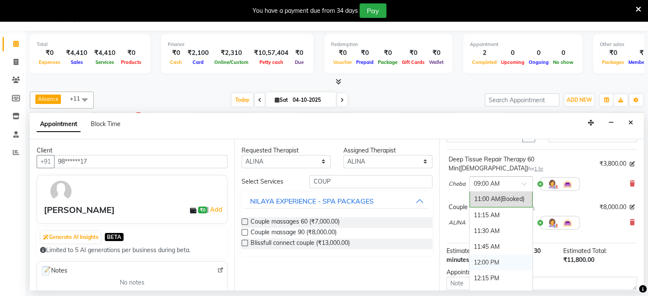
click at [490, 259] on div "12:00 PM" at bounding box center [500, 263] width 63 height 16
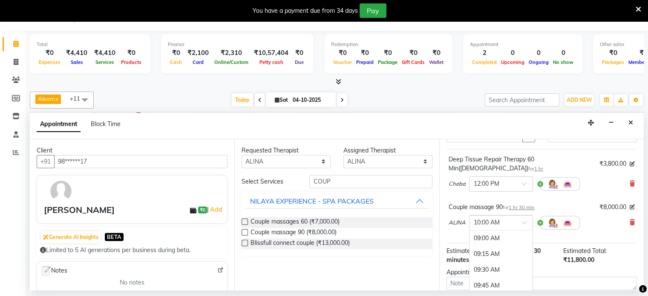
click at [494, 218] on input "text" at bounding box center [492, 222] width 37 height 9
click at [479, 253] on div "12:00 PM" at bounding box center [500, 257] width 63 height 16
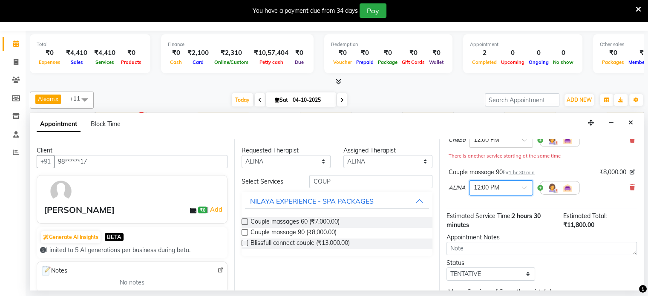
scroll to position [44, 0]
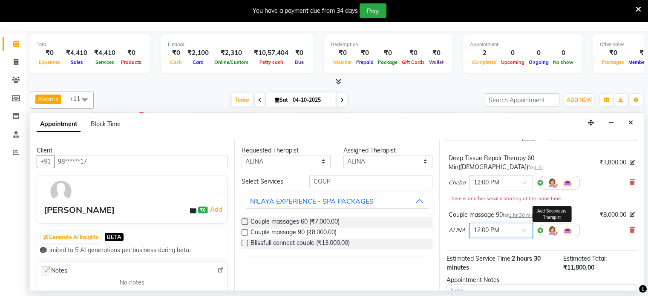
click at [552, 230] on img at bounding box center [552, 230] width 10 height 10
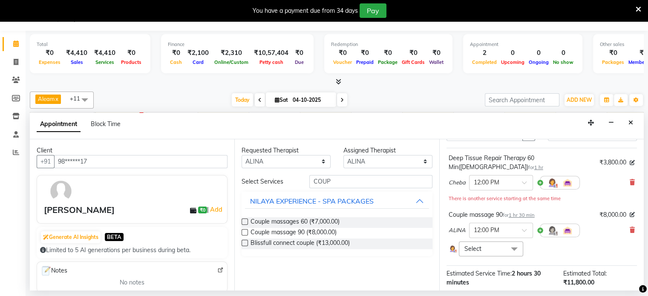
click at [481, 246] on span "Select" at bounding box center [491, 248] width 64 height 15
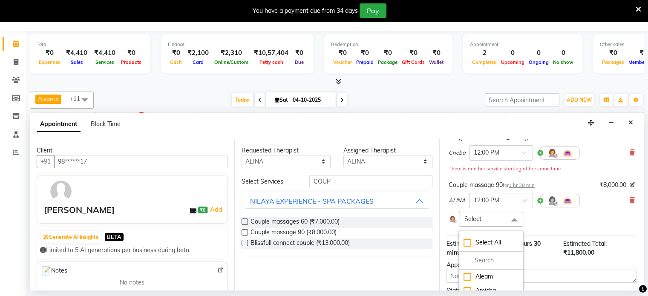
scroll to position [86, 0]
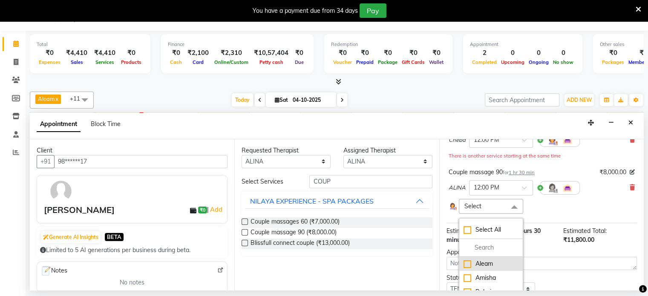
click at [467, 262] on div "Aleam" at bounding box center [490, 263] width 55 height 9
checkbox input "true"
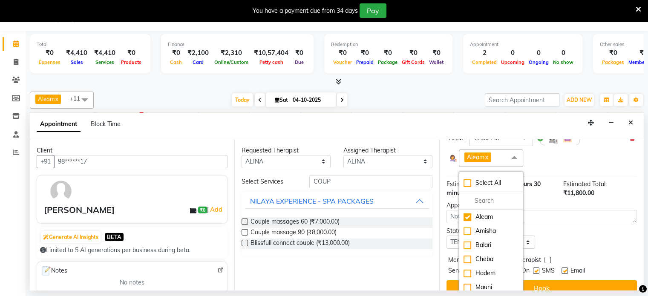
scroll to position [169, 0]
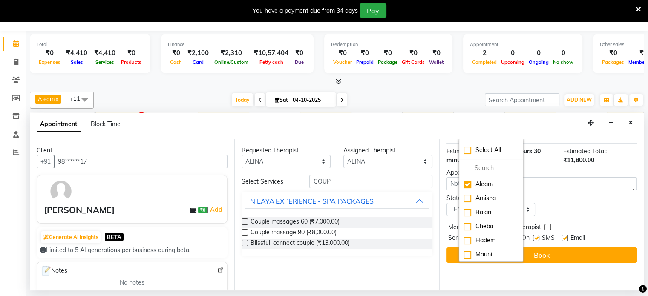
click at [575, 214] on div "Jump to [DATE] 1 2 3 4 5 6 7 8 Weeks Appointment Date [DATE] Appointment Time S…" at bounding box center [541, 214] width 204 height 151
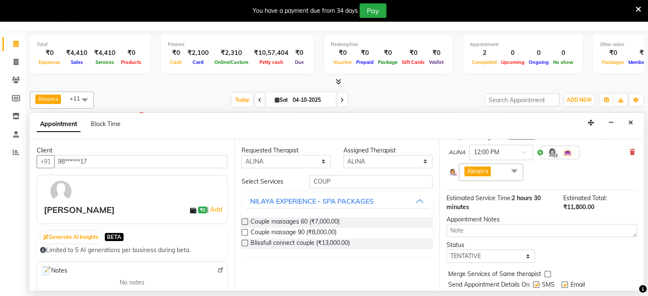
scroll to position [146, 0]
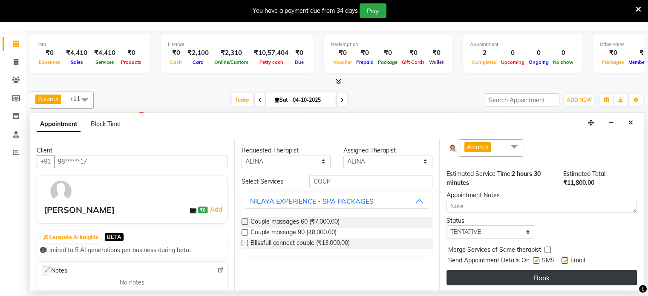
click at [501, 279] on button "Book" at bounding box center [541, 277] width 190 height 15
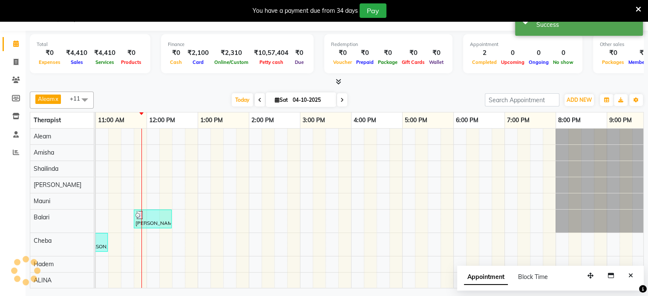
scroll to position [0, 0]
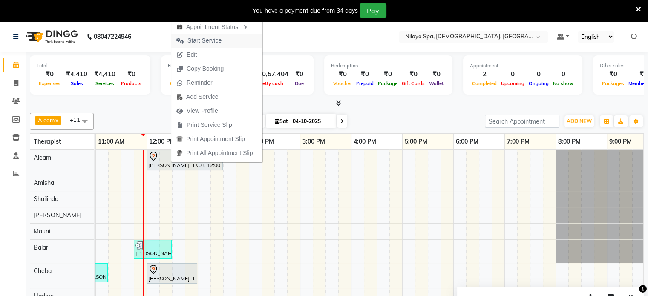
click at [208, 43] on span "Start Service" at bounding box center [204, 40] width 34 height 9
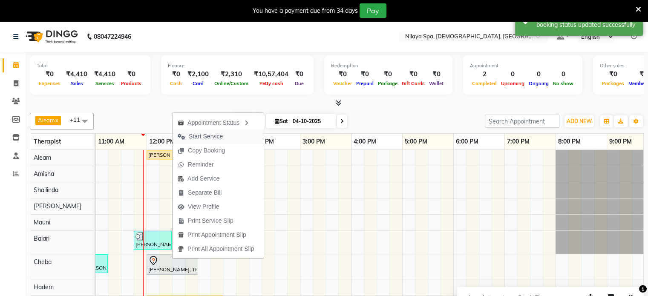
click at [198, 139] on span "Start Service" at bounding box center [206, 136] width 34 height 9
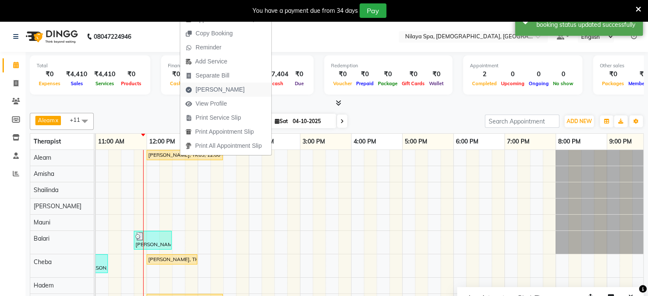
click at [208, 90] on span "[PERSON_NAME]" at bounding box center [219, 89] width 49 height 9
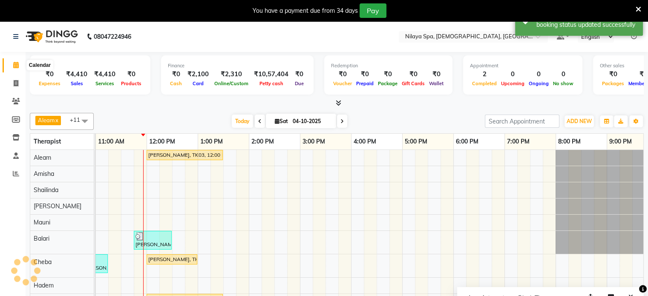
select select "service"
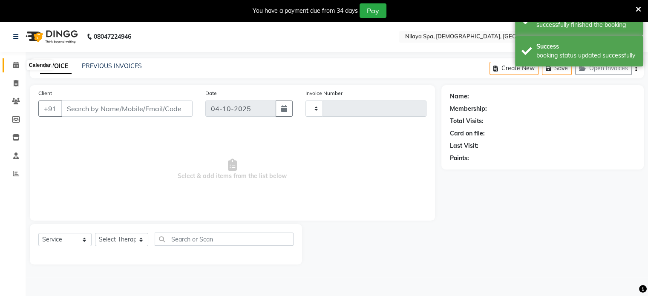
type input "0418"
select select "8694"
click at [16, 66] on icon at bounding box center [16, 65] width 6 height 6
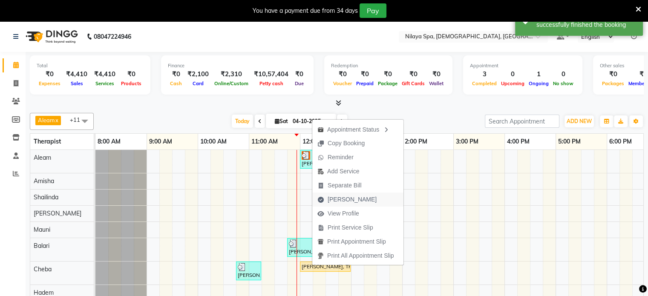
click at [331, 197] on span "[PERSON_NAME]" at bounding box center [352, 199] width 49 height 9
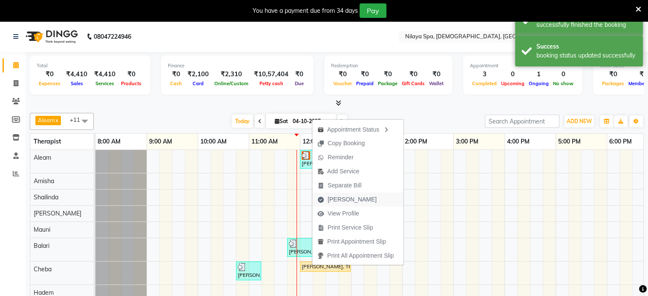
select select "service"
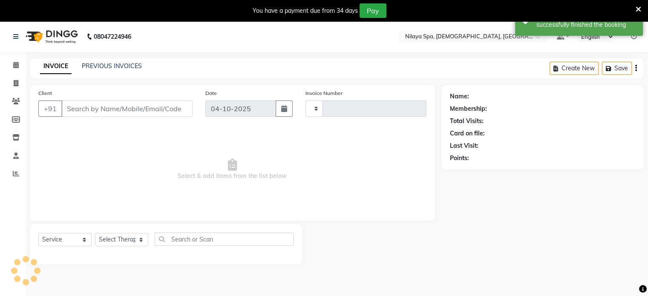
type input "0418"
select select "8694"
type input "98******17"
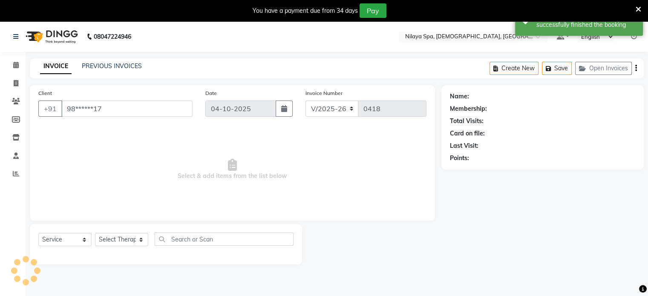
select select "92851"
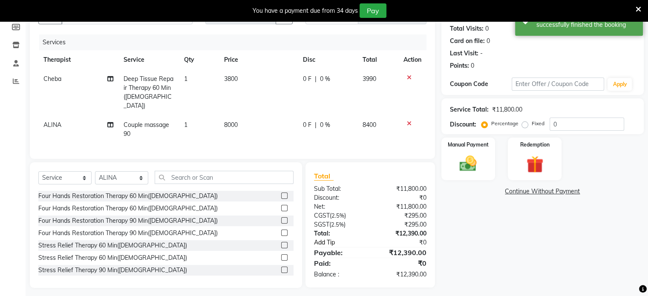
scroll to position [95, 0]
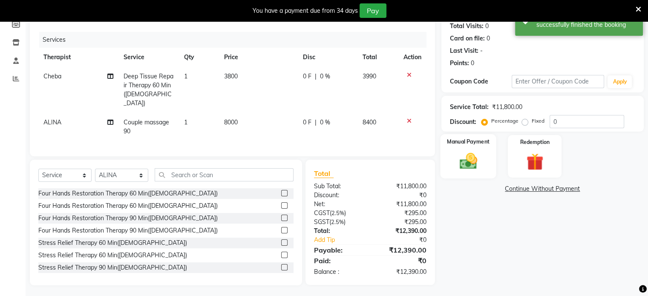
click at [484, 159] on div "Manual Payment" at bounding box center [468, 156] width 56 height 44
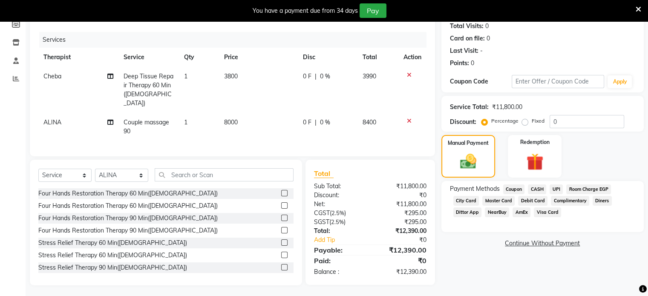
click at [538, 187] on span "CASH" at bounding box center [537, 189] width 18 height 10
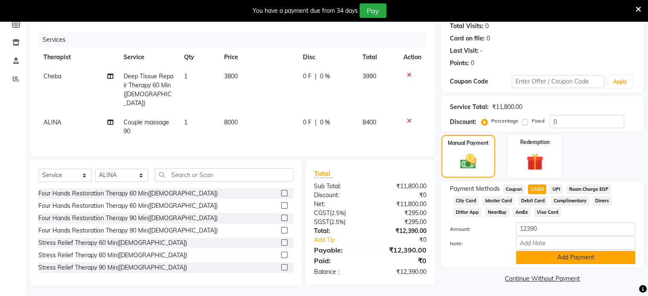
click at [561, 257] on button "Add Payment" at bounding box center [575, 257] width 119 height 13
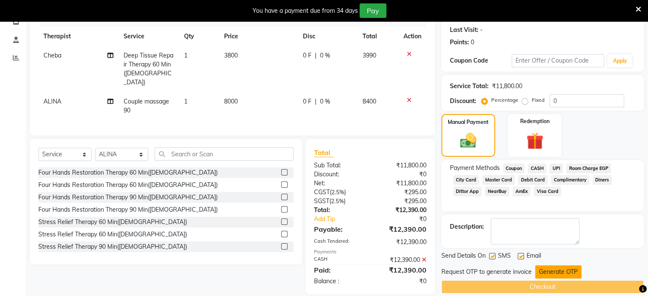
scroll to position [125, 0]
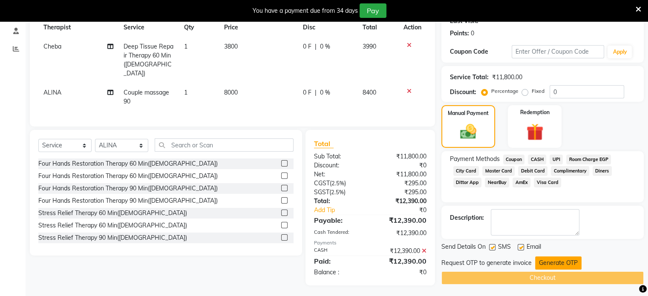
click at [564, 260] on button "Generate OTP" at bounding box center [558, 262] width 46 height 13
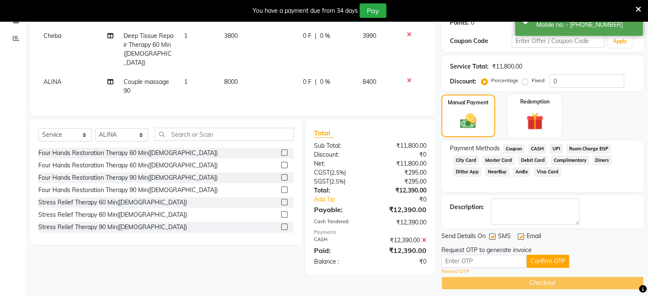
scroll to position [141, 0]
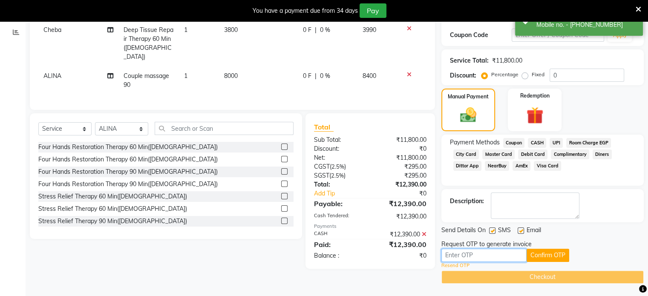
click at [502, 255] on input "text" at bounding box center [483, 255] width 85 height 13
type input "6245"
click at [545, 254] on button "Confirm OTP" at bounding box center [547, 255] width 43 height 13
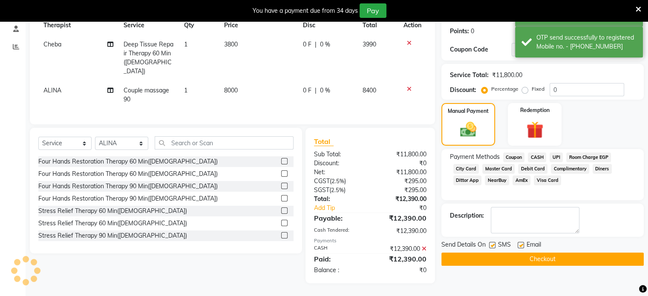
scroll to position [124, 0]
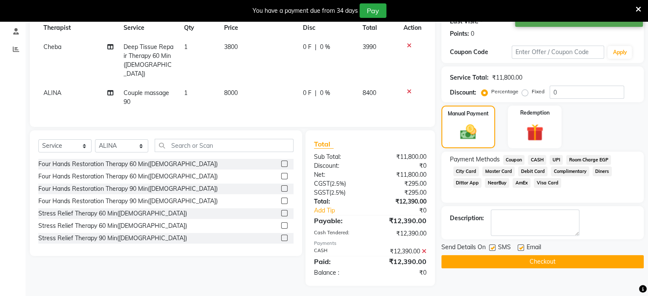
click at [503, 256] on button "Checkout" at bounding box center [542, 261] width 202 height 13
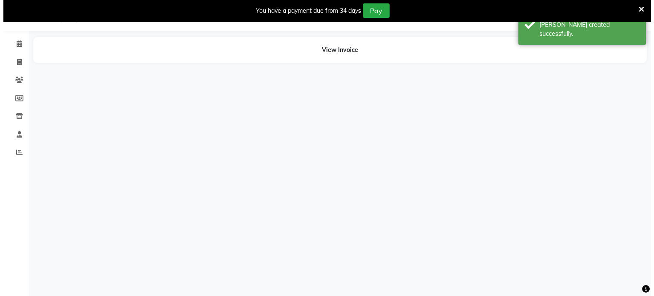
scroll to position [21, 0]
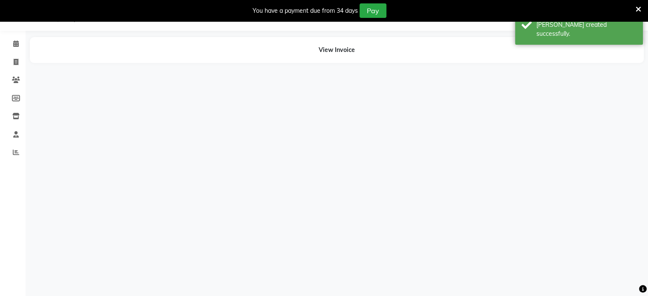
select select "91634"
select select "92851"
select select "87834"
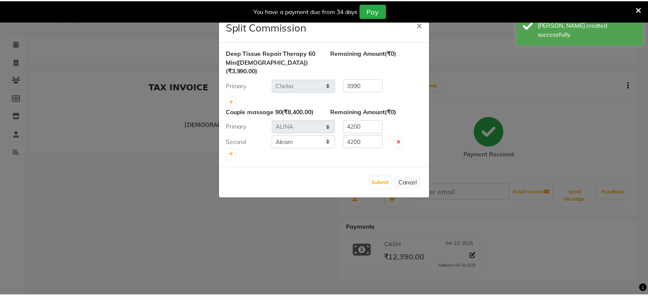
scroll to position [0, 0]
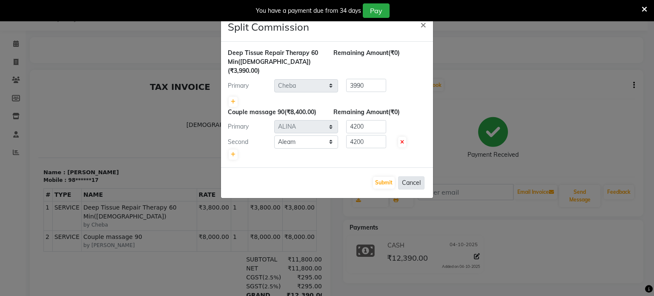
click at [408, 176] on button "Cancel" at bounding box center [411, 182] width 26 height 13
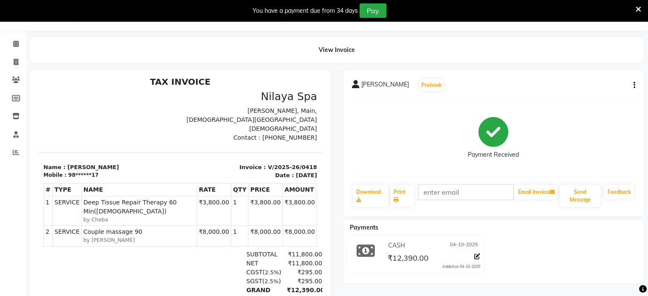
scroll to position [7, 0]
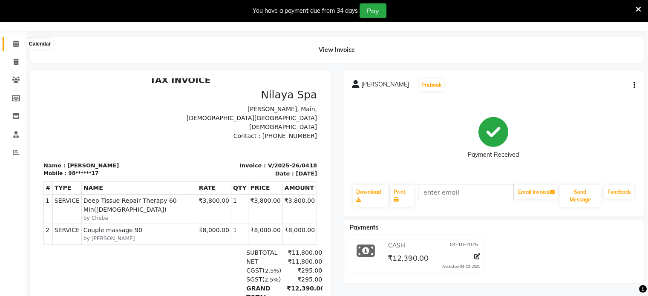
click at [15, 46] on icon at bounding box center [16, 43] width 6 height 6
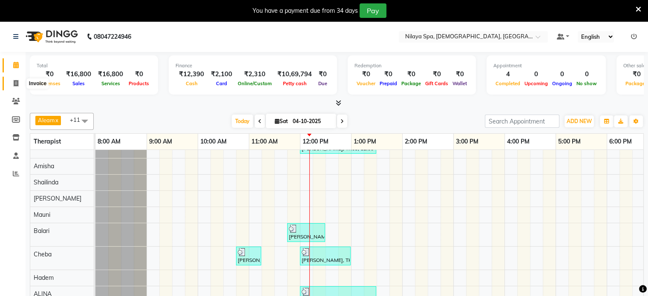
click at [19, 82] on span at bounding box center [16, 84] width 15 height 10
select select "8694"
select select "service"
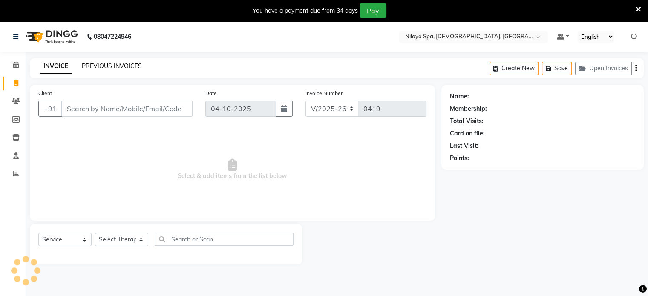
click at [88, 67] on link "PREVIOUS INVOICES" at bounding box center [112, 66] width 60 height 8
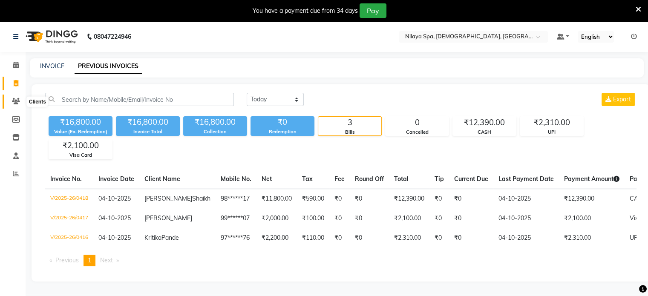
click at [14, 99] on icon at bounding box center [16, 101] width 8 height 6
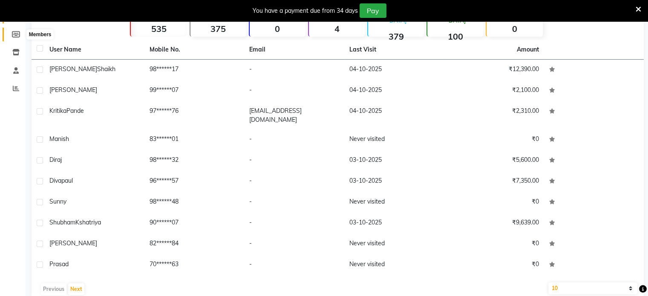
click at [17, 30] on span at bounding box center [16, 35] width 15 height 10
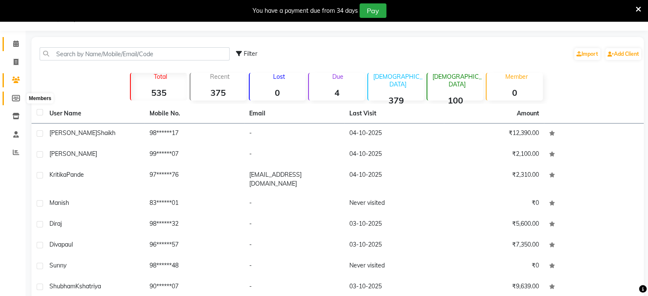
select select
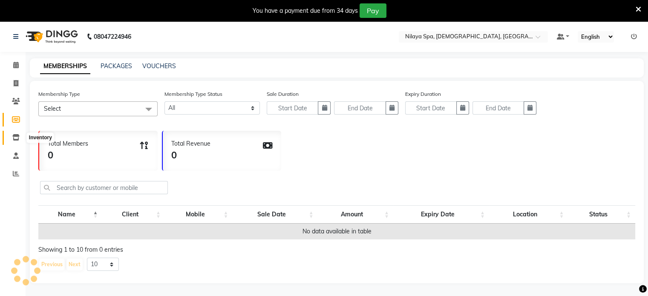
click at [12, 137] on icon at bounding box center [15, 137] width 7 height 6
select select
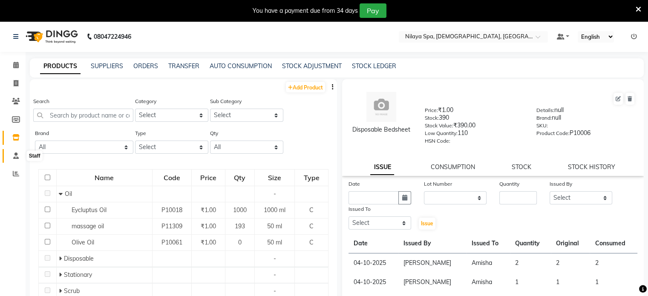
click at [14, 155] on icon at bounding box center [16, 155] width 6 height 6
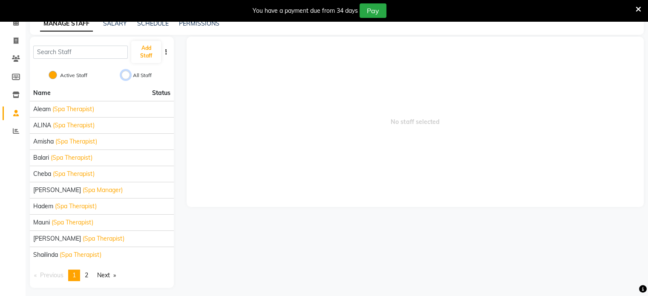
click at [125, 73] on input "All Staff" at bounding box center [125, 75] width 9 height 9
radio input "true"
radio input "false"
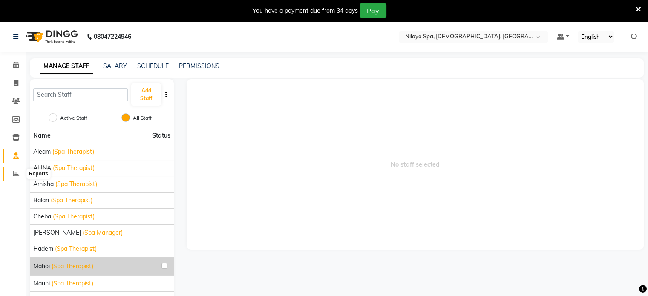
click at [15, 169] on span at bounding box center [16, 174] width 15 height 10
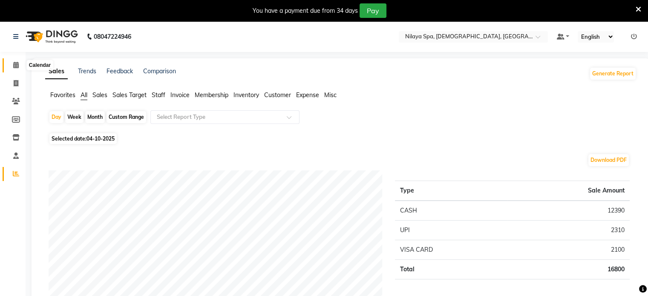
click at [10, 63] on span at bounding box center [16, 65] width 15 height 10
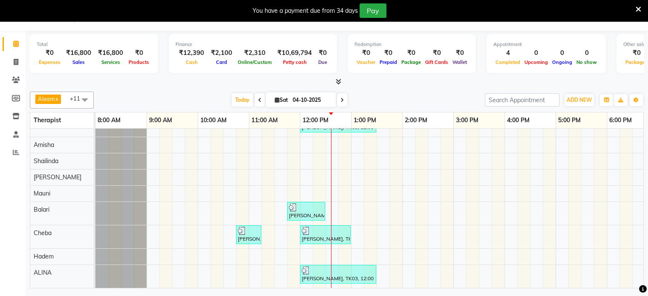
scroll to position [20, 0]
